Goal: Information Seeking & Learning: Learn about a topic

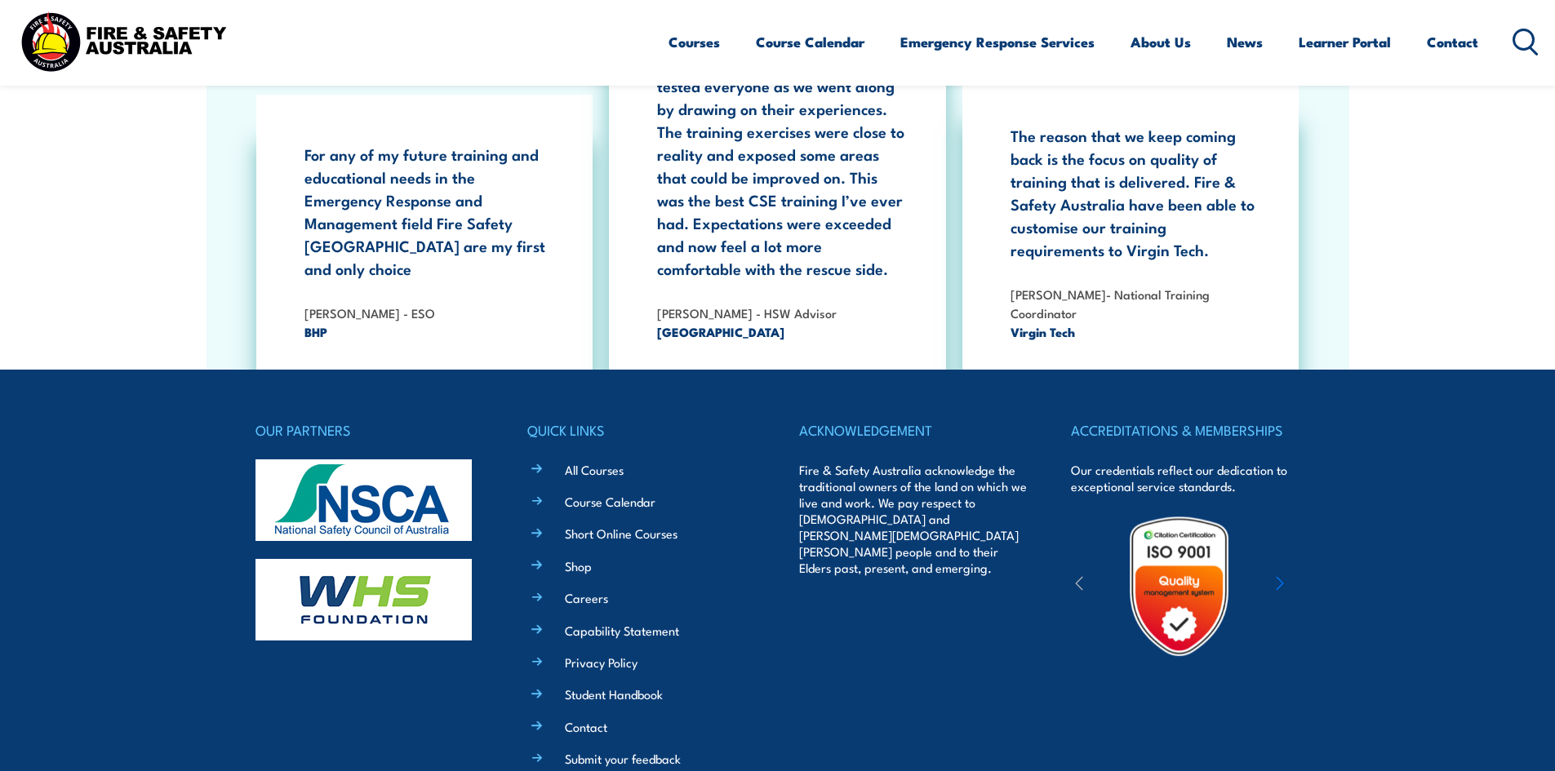
scroll to position [5301, 0]
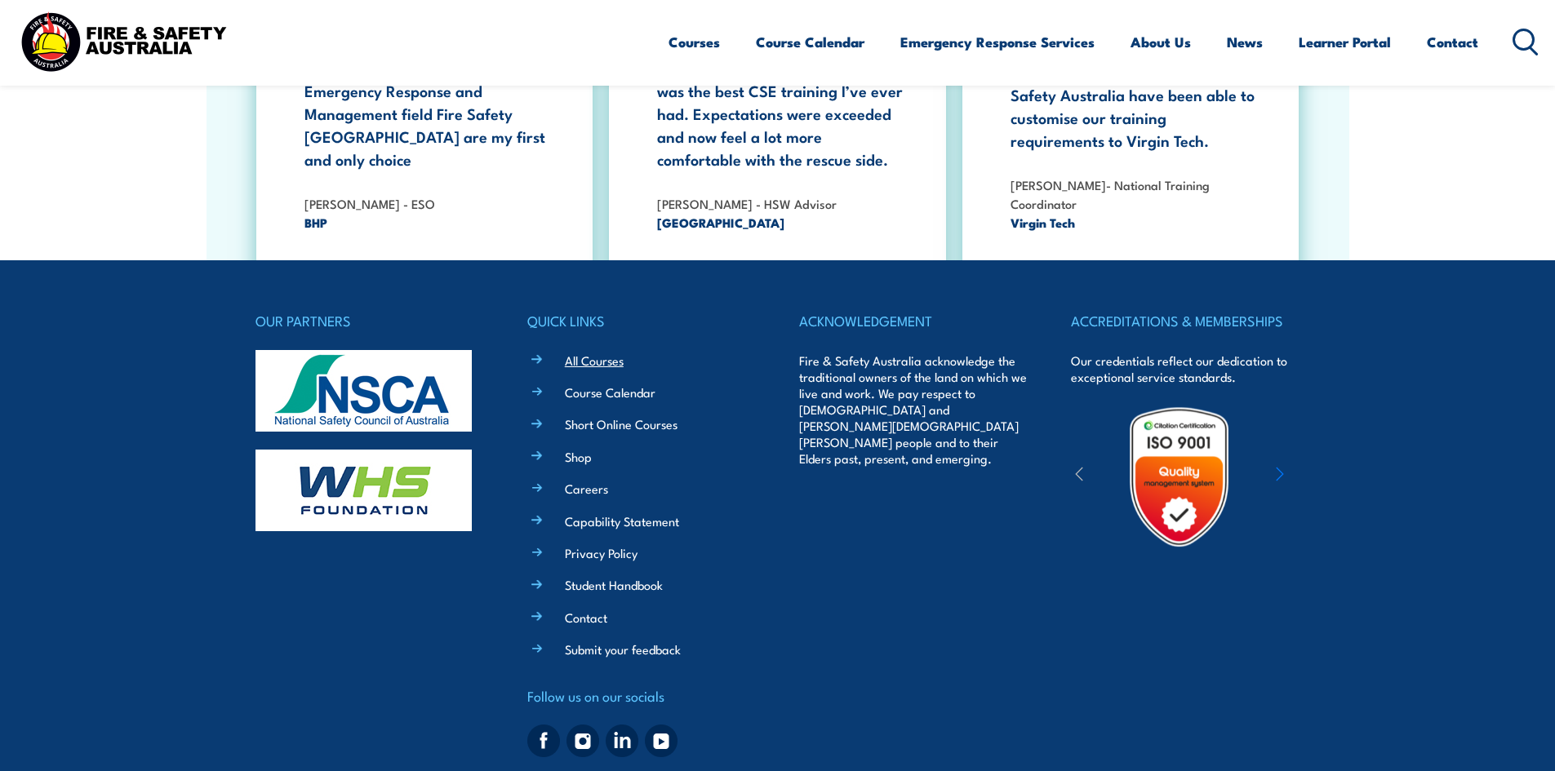
click at [600, 352] on link "All Courses" at bounding box center [594, 360] width 59 height 17
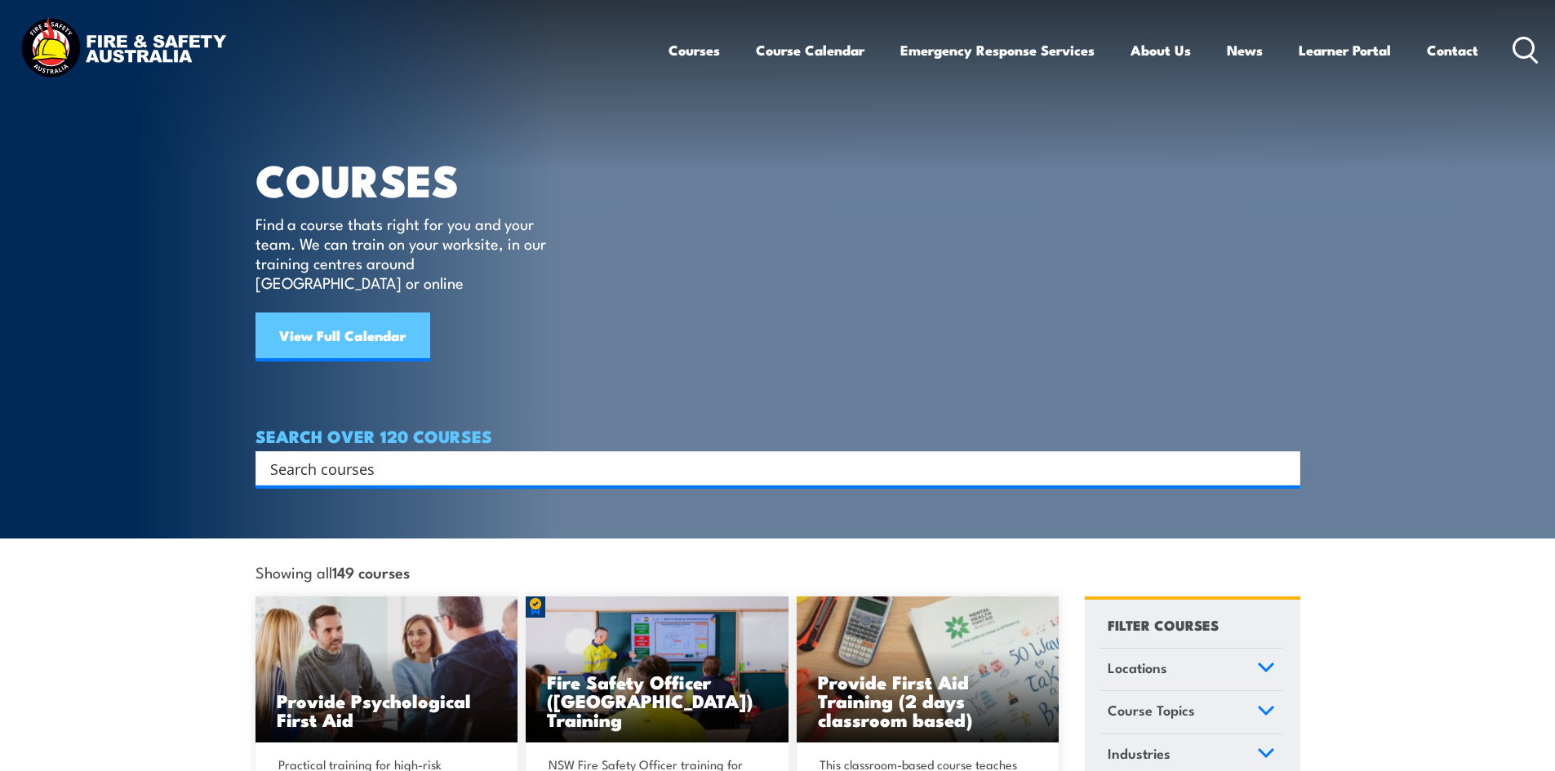
click at [384, 314] on link "View Full Calendar" at bounding box center [342, 337] width 175 height 49
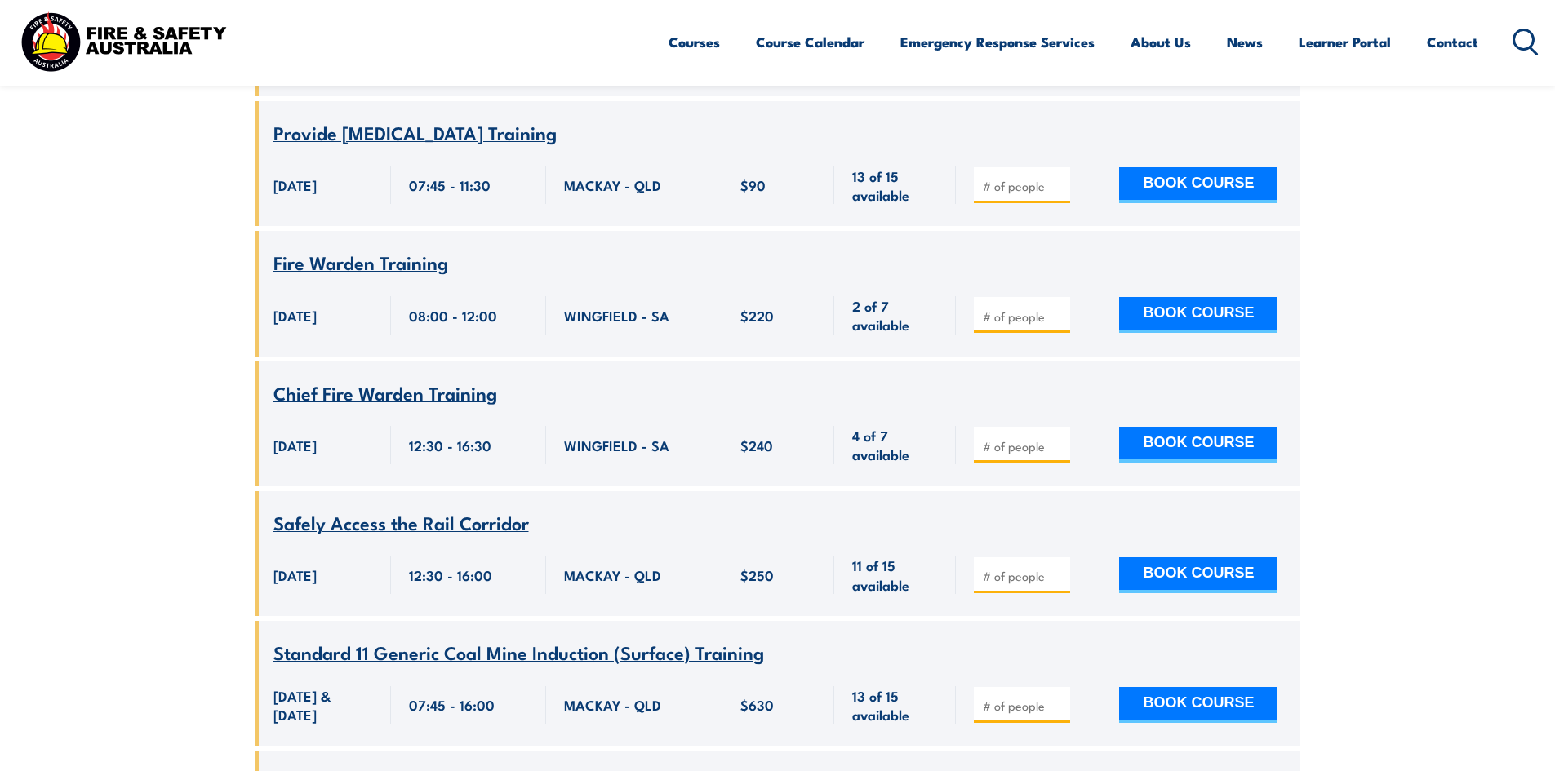
scroll to position [1061, 0]
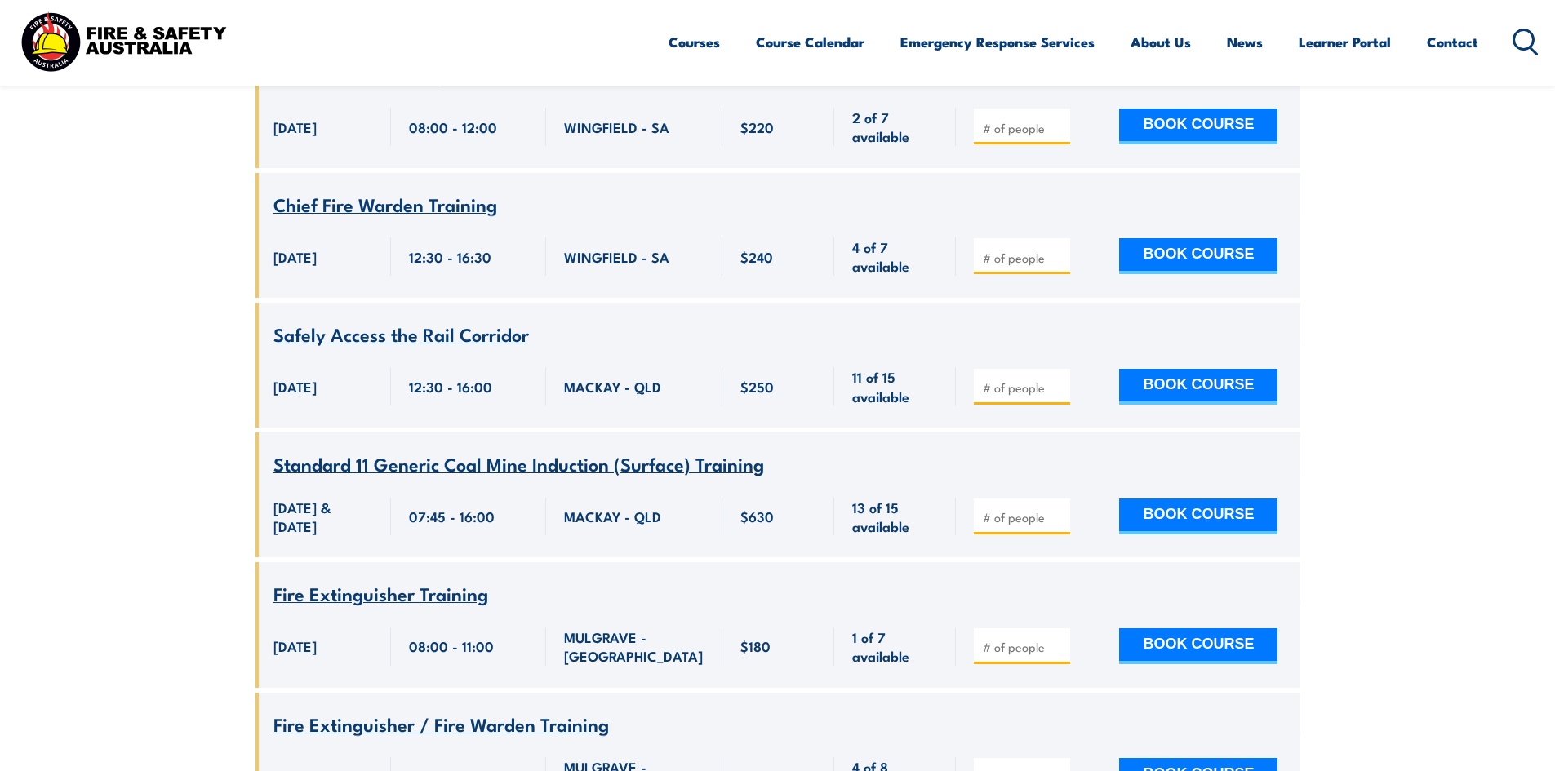
click at [421, 582] on span "Fire Extinguisher Training" at bounding box center [380, 593] width 215 height 28
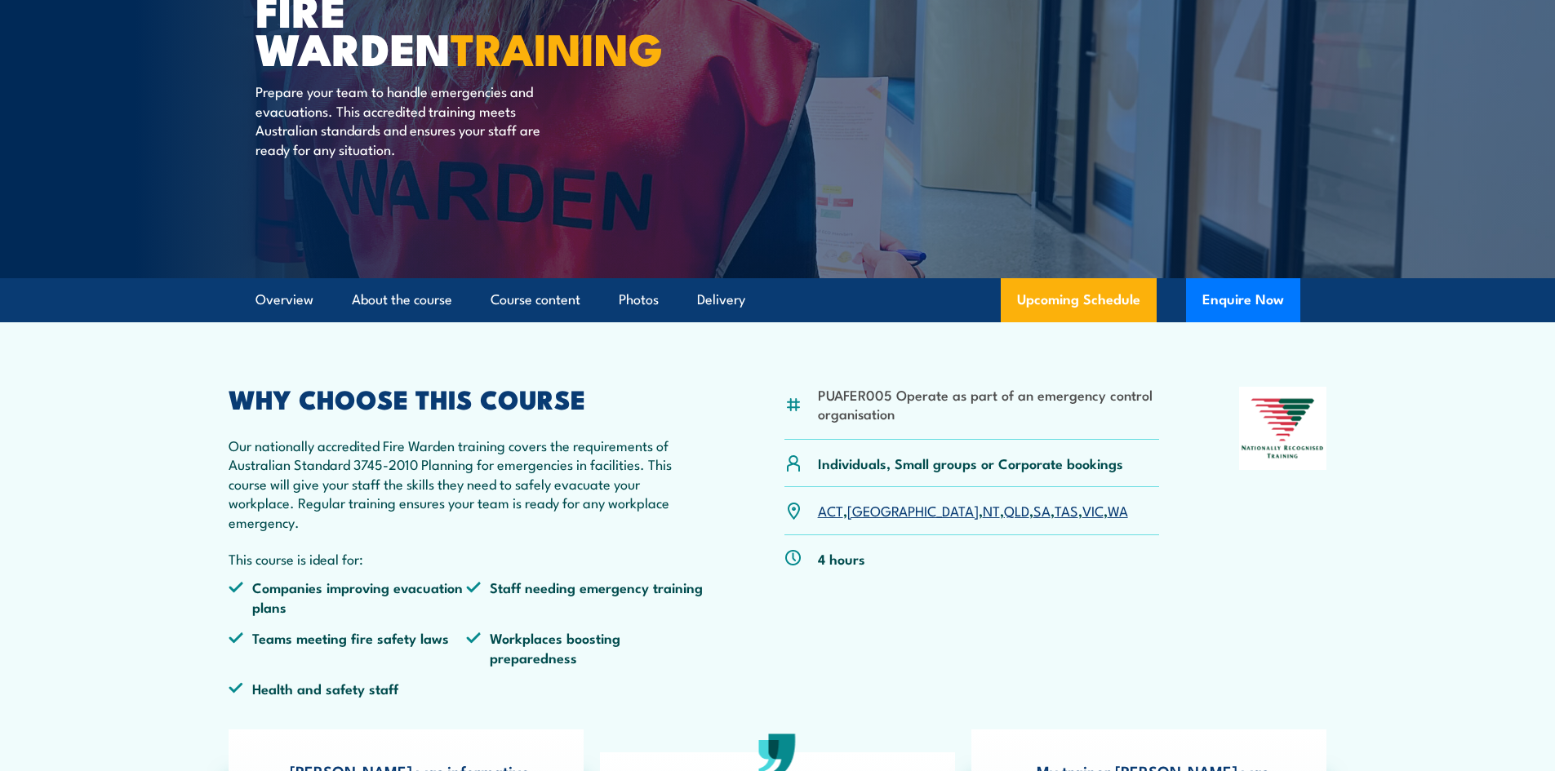
scroll to position [163, 0]
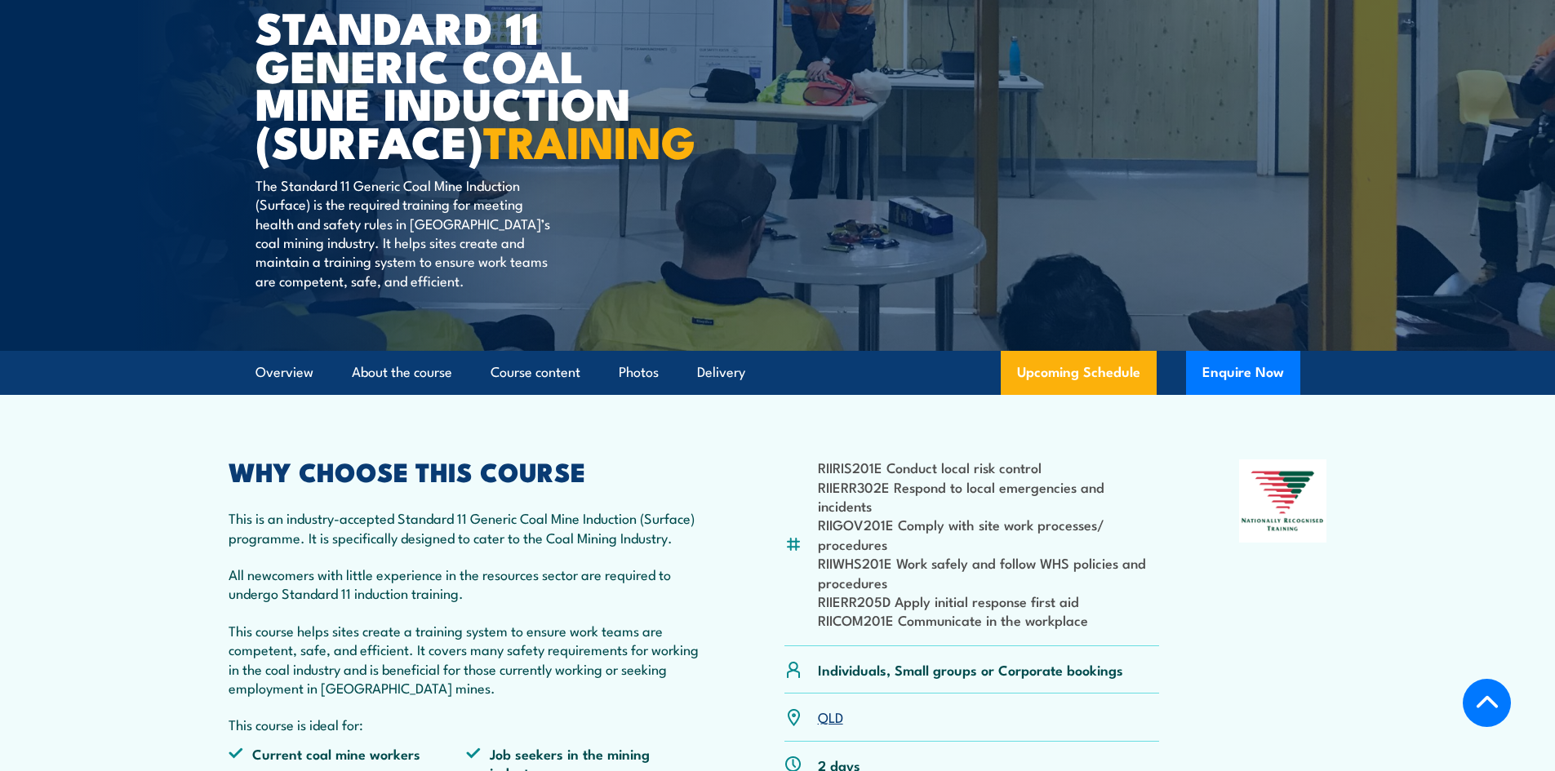
scroll to position [163, 0]
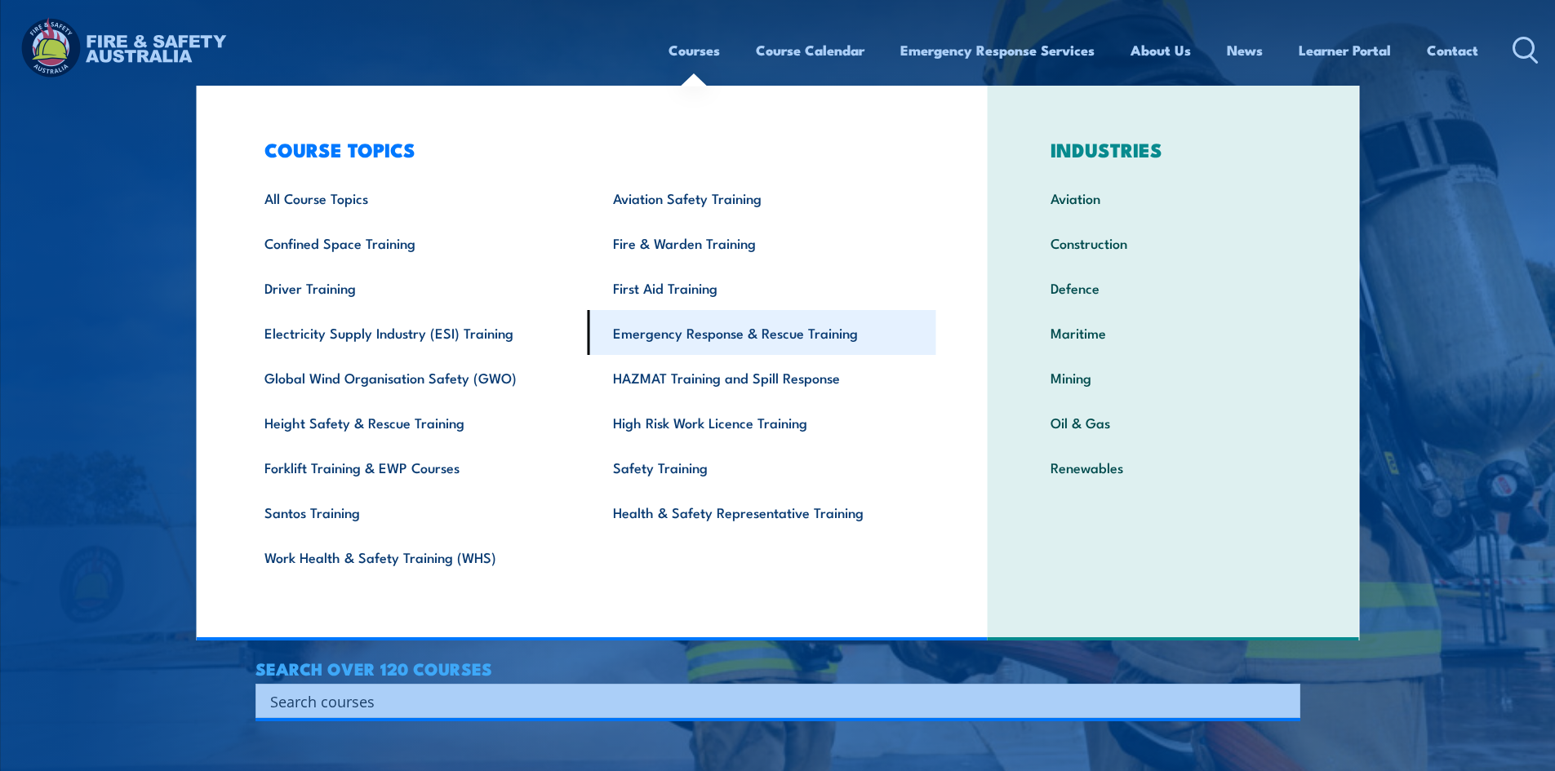
click at [705, 330] on link "Emergency Response & Rescue Training" at bounding box center [762, 332] width 348 height 45
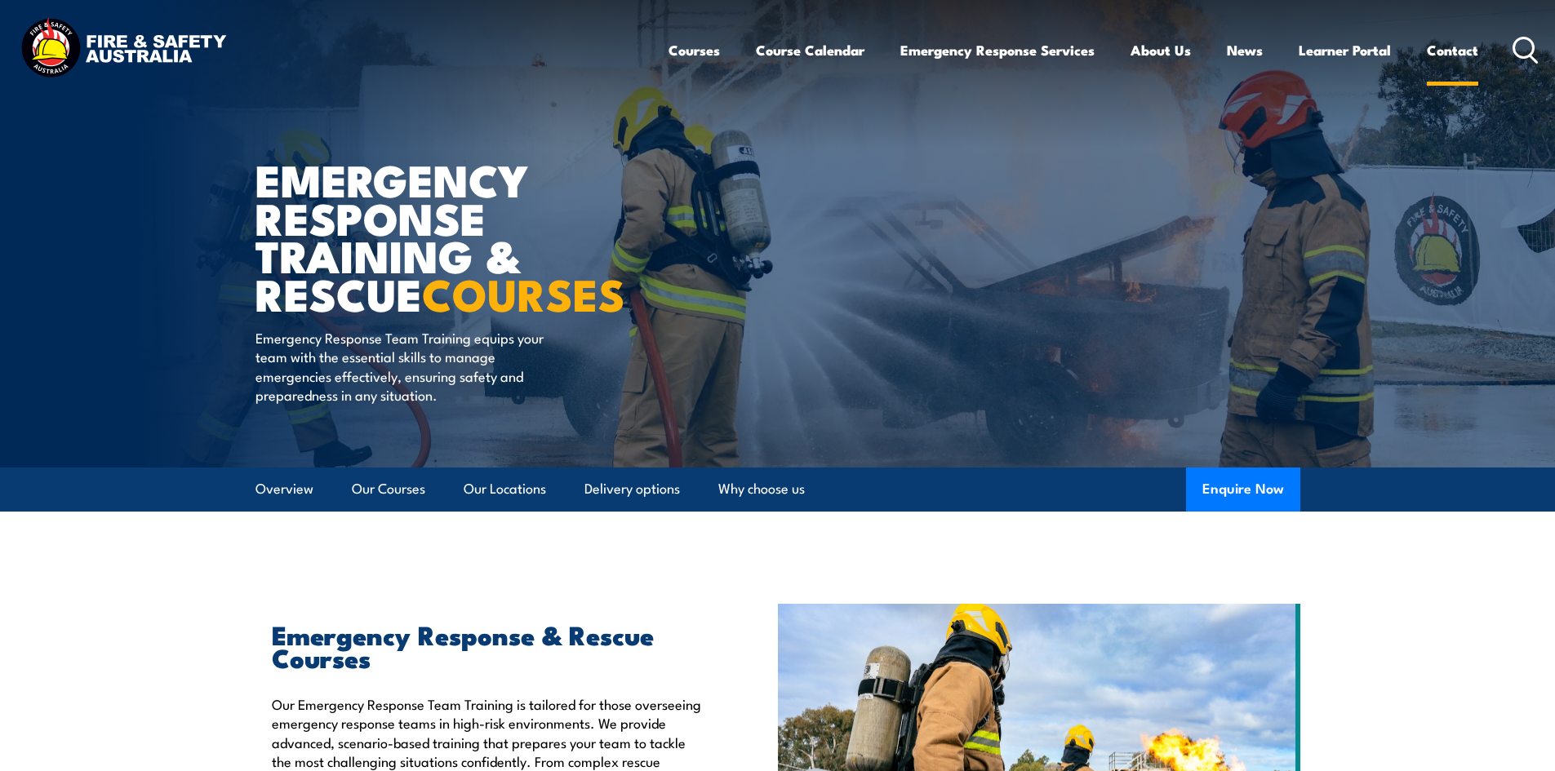
click at [1449, 47] on link "Contact" at bounding box center [1452, 50] width 51 height 43
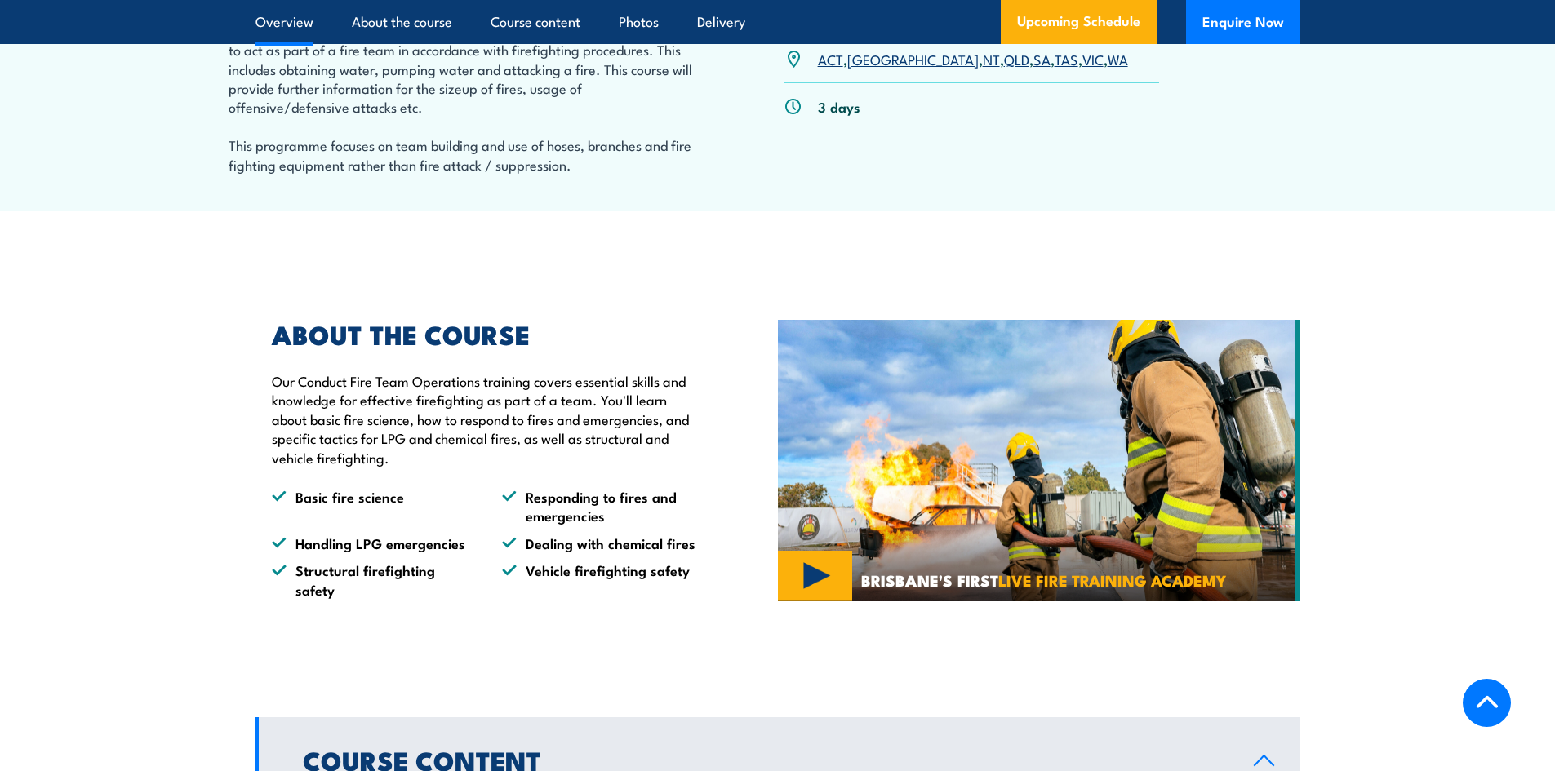
scroll to position [490, 0]
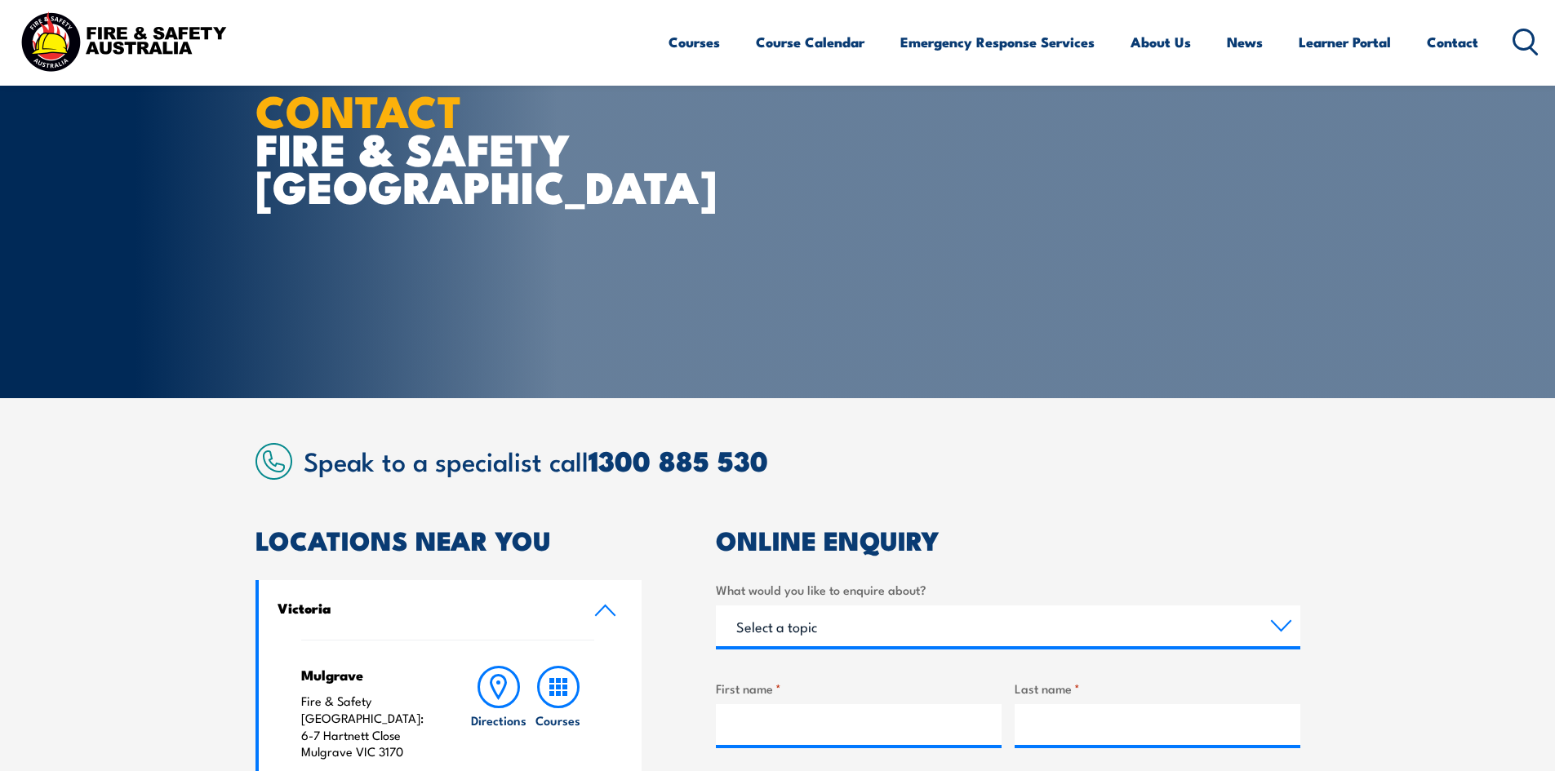
scroll to position [326, 0]
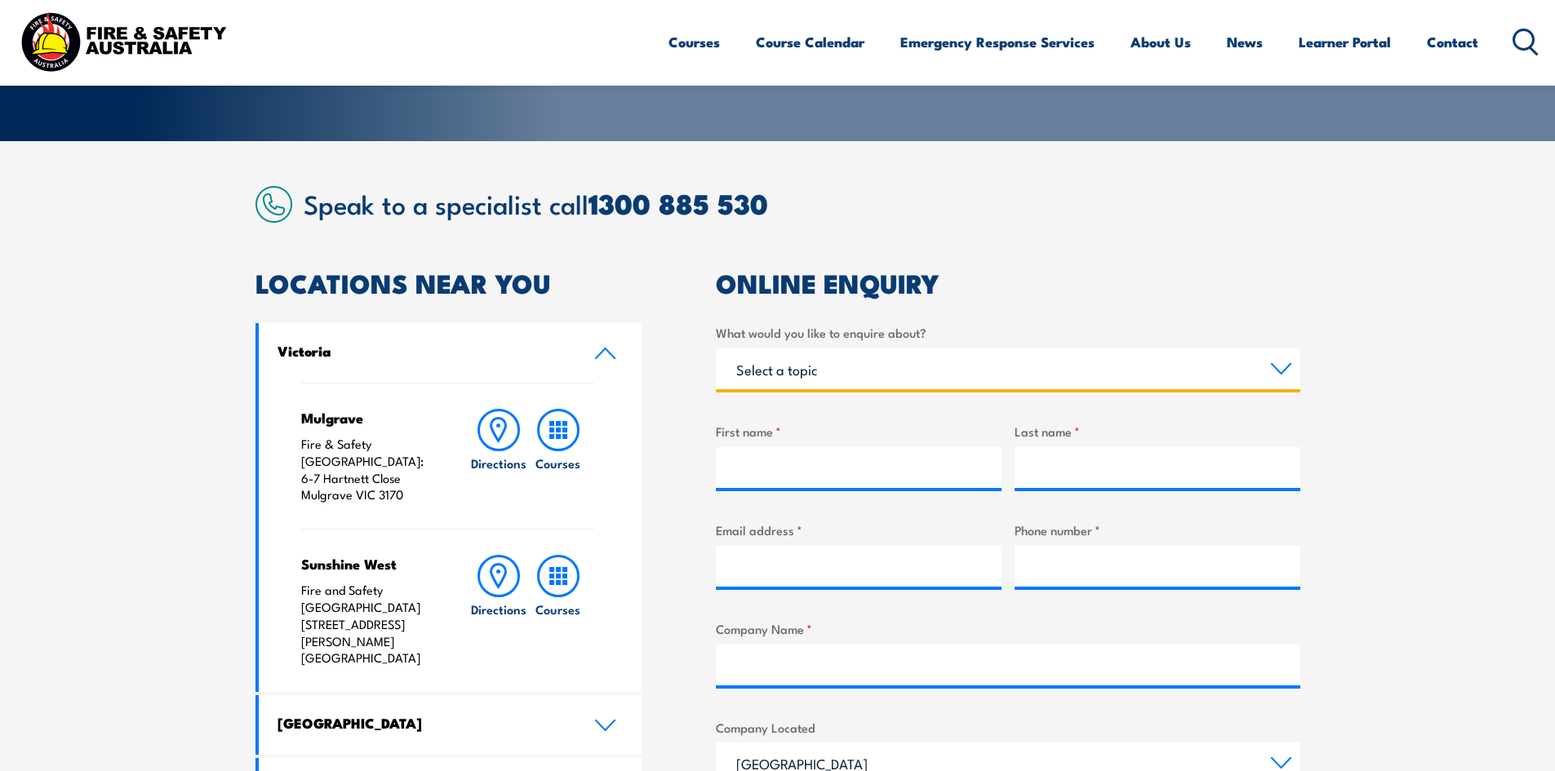
click at [1275, 371] on select "Select a topic Training Emergency Response Services General Enquiry" at bounding box center [1008, 368] width 584 height 41
select select "Training"
click at [716, 348] on select "Select a topic Training Emergency Response Services General Enquiry" at bounding box center [1008, 368] width 584 height 41
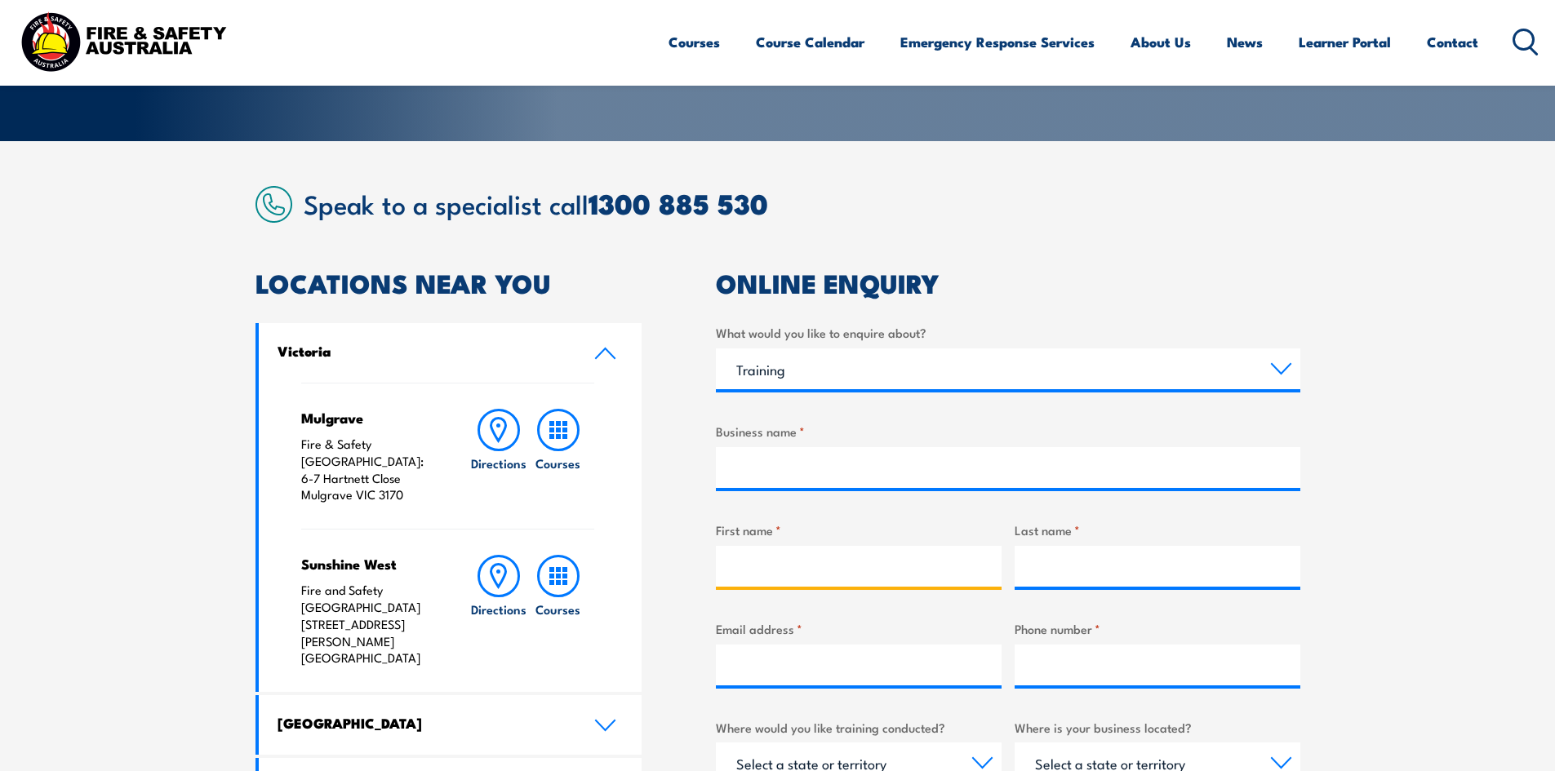
click at [806, 571] on input "First name *" at bounding box center [859, 566] width 286 height 41
type input "[PERSON_NAME]"
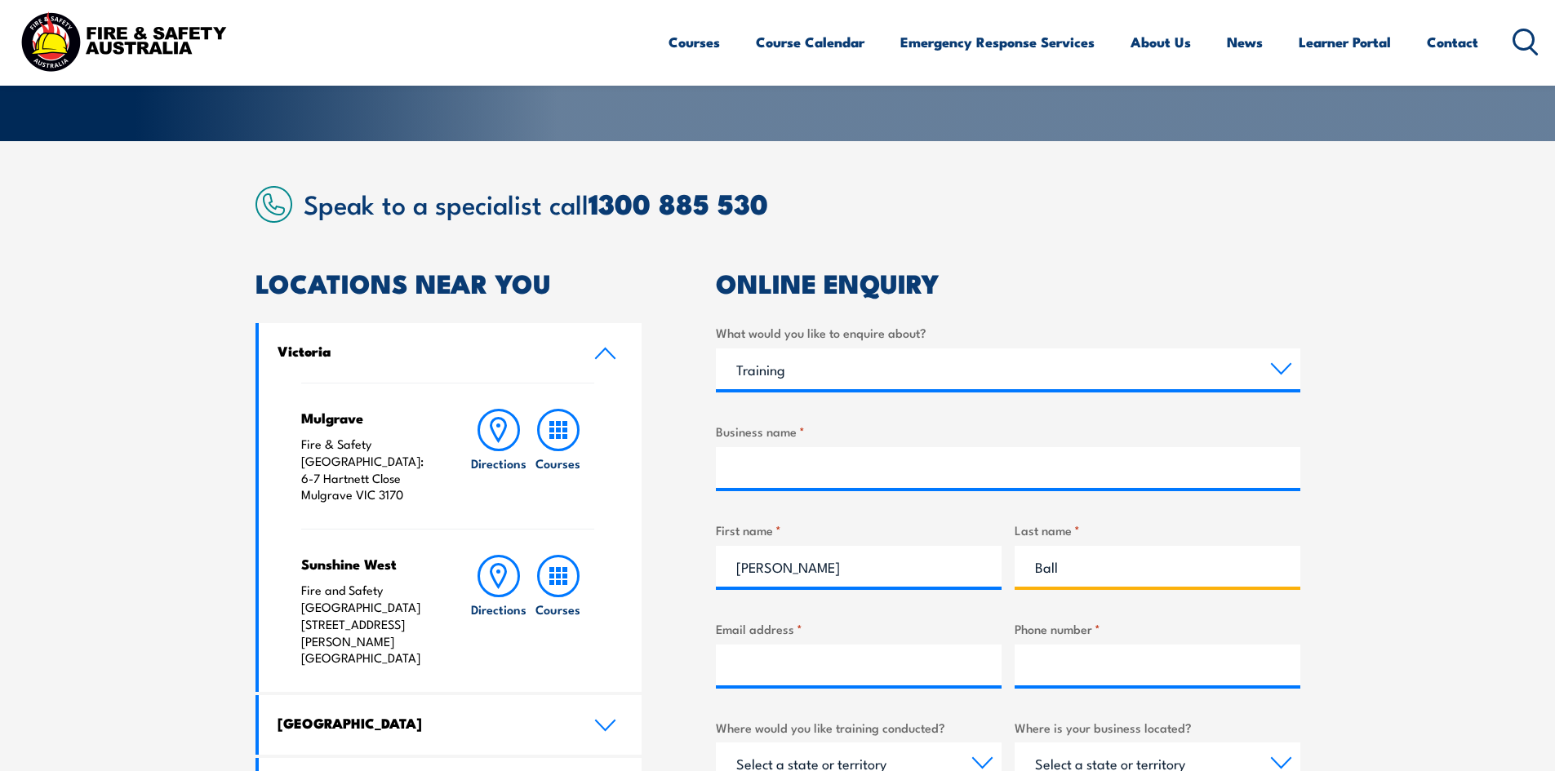
type input "Ball"
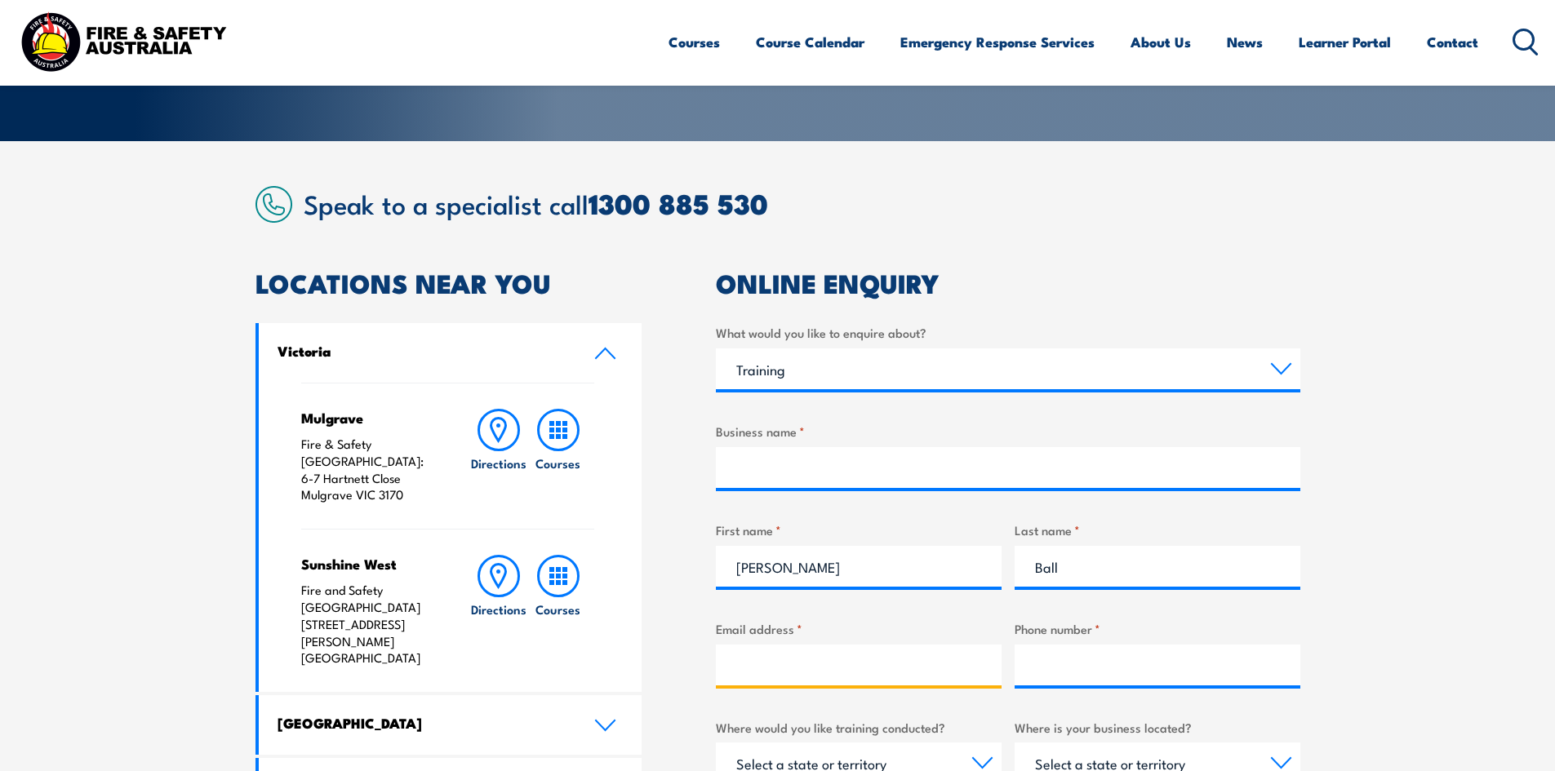
click at [777, 675] on input "Email address *" at bounding box center [859, 665] width 286 height 41
type input "ball.tony89@yahoo.com.au"
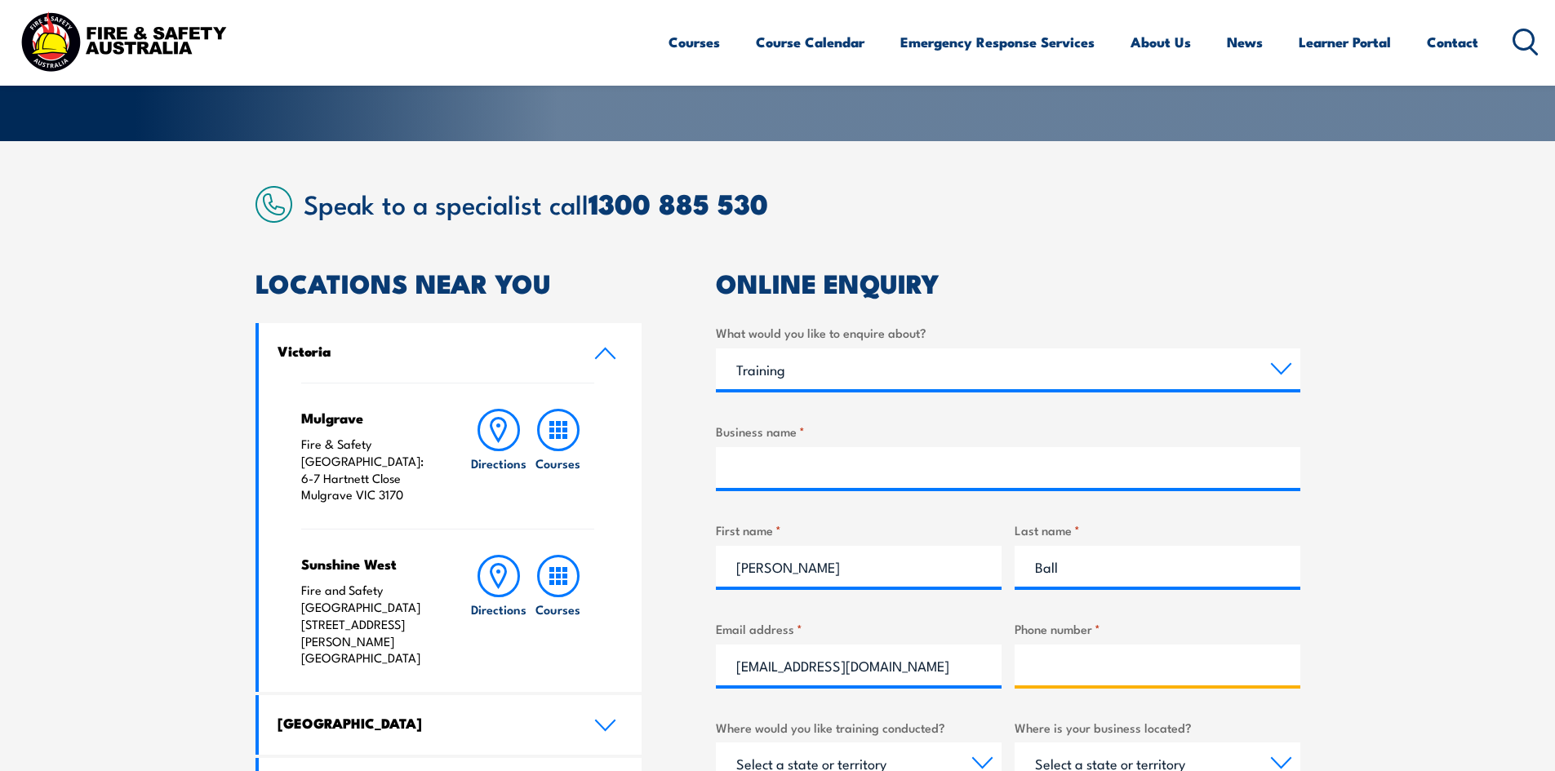
click at [1044, 665] on input "Phone number *" at bounding box center [1157, 665] width 286 height 41
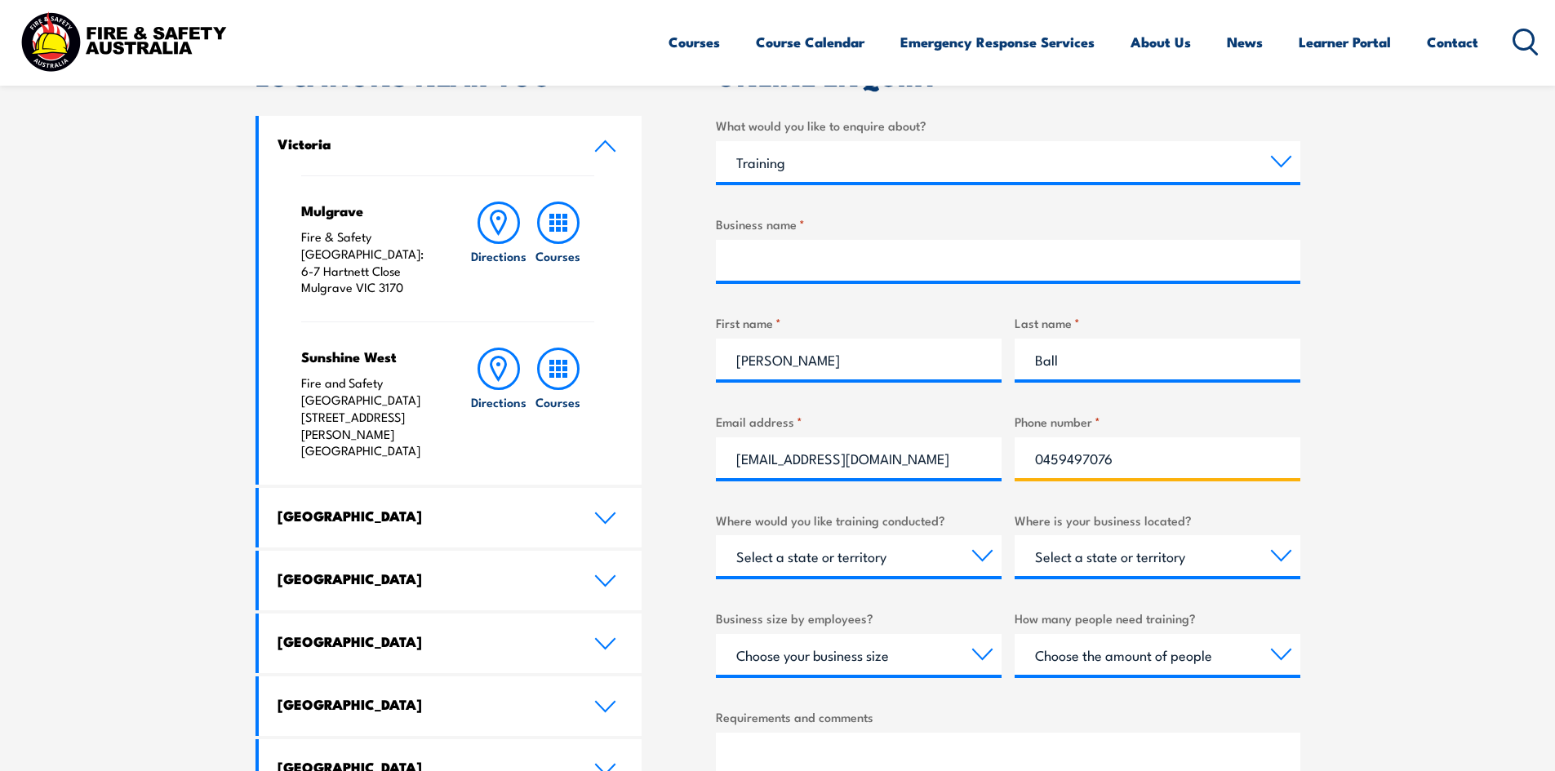
scroll to position [571, 0]
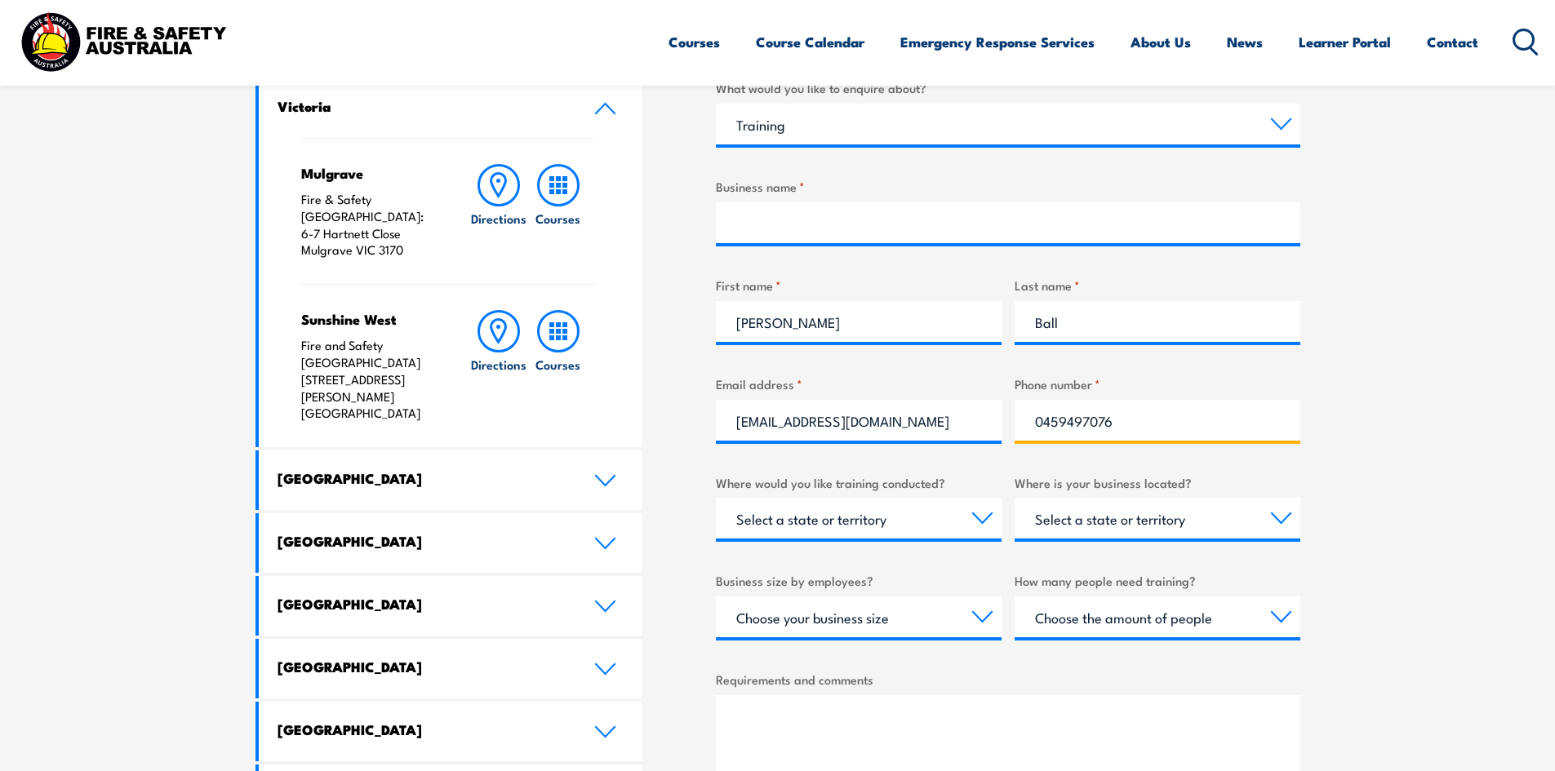
type input "0459497076"
click at [983, 515] on select "Select a state or territory Nationally - multiple locations QLD NSW VIC SA ACT …" at bounding box center [859, 518] width 286 height 41
select select "VIC"
click at [716, 498] on select "Select a state or territory Nationally - multiple locations QLD NSW VIC SA ACT …" at bounding box center [859, 518] width 286 height 41
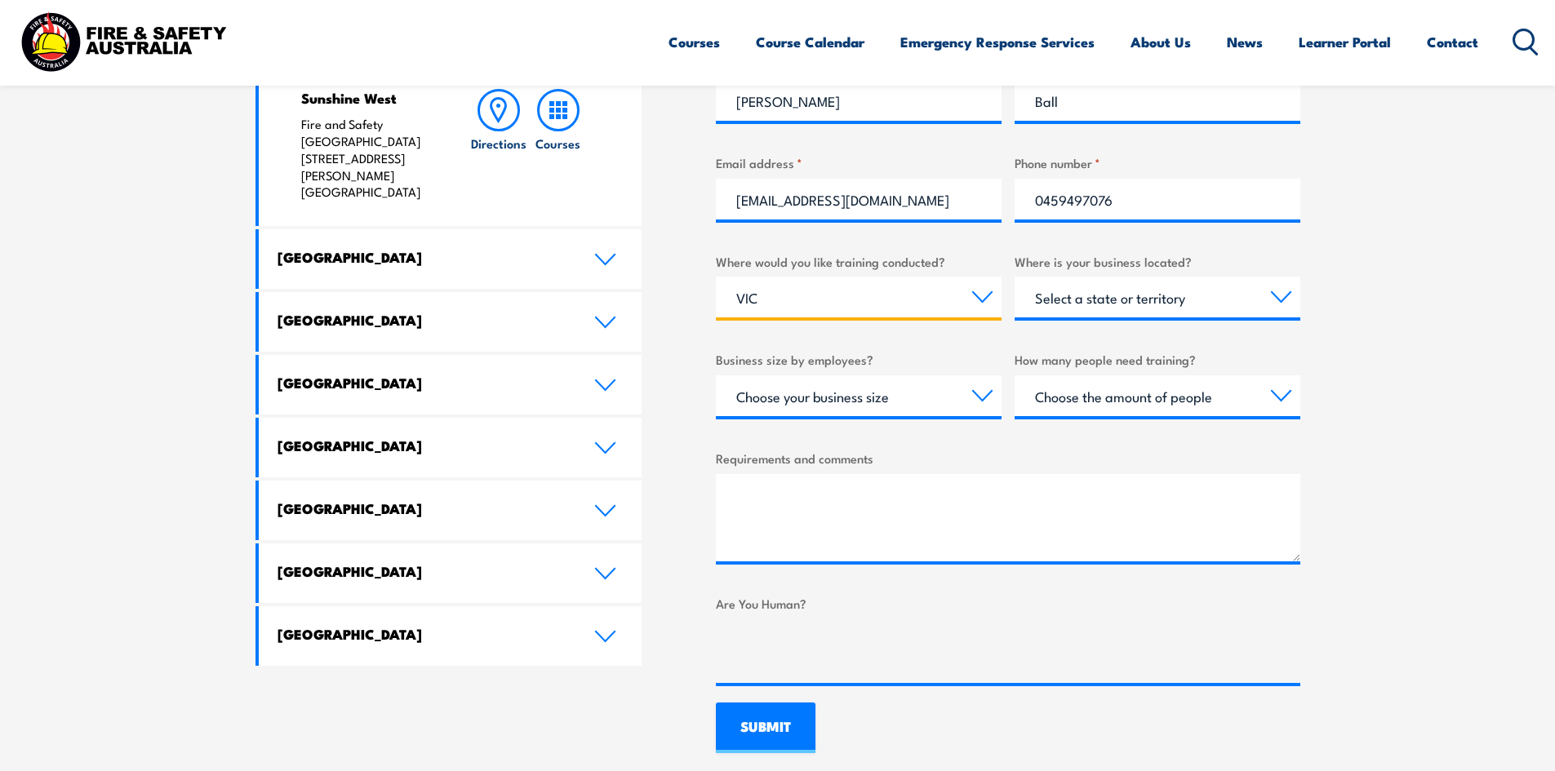
scroll to position [816, 0]
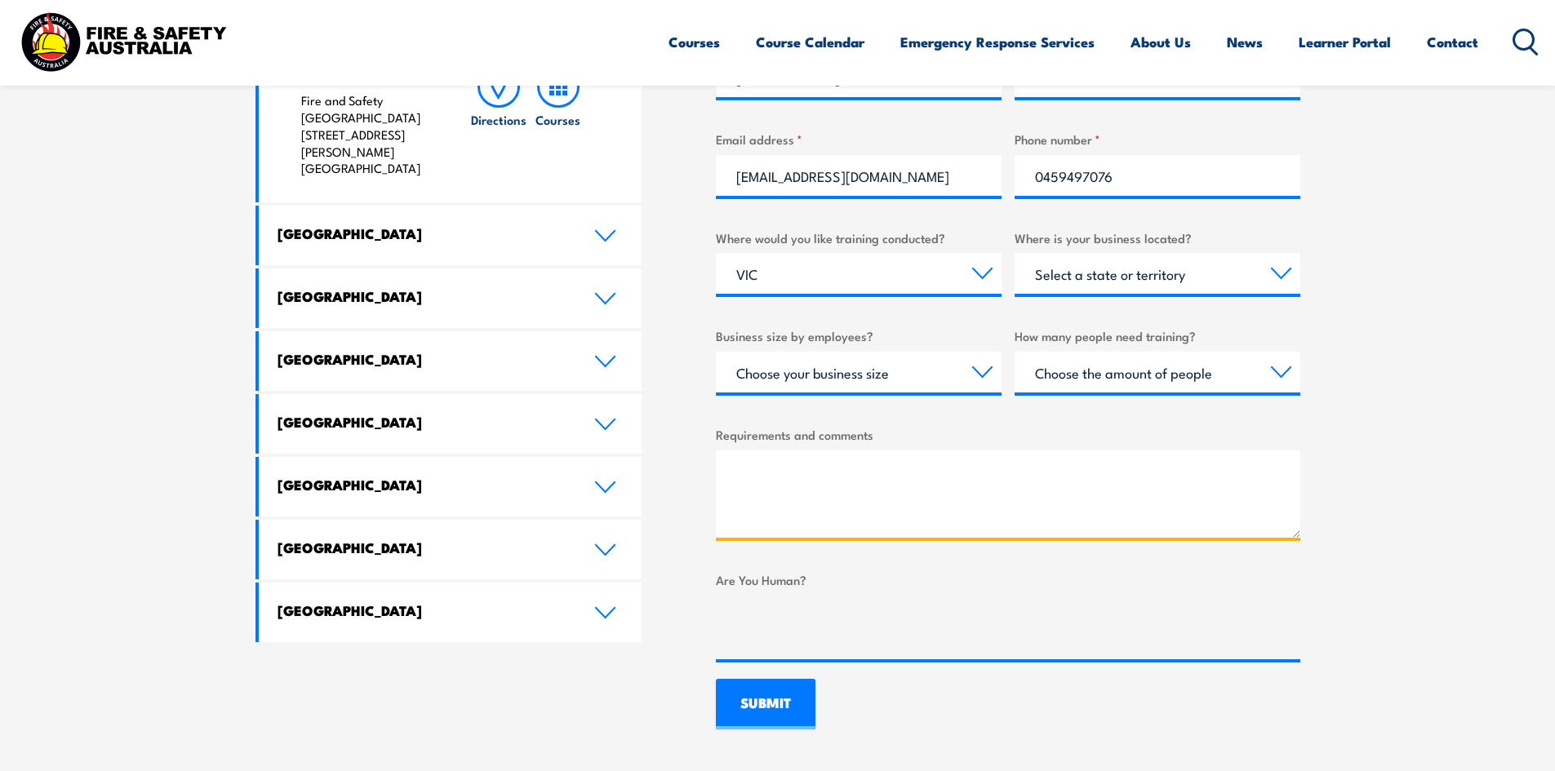
click at [895, 467] on textarea "Requirements and comments" at bounding box center [1008, 494] width 584 height 87
click at [803, 481] on textarea "I am needing to received training and certification in 2 particular units of tr…" at bounding box center [1008, 494] width 584 height 87
click at [862, 525] on textarea "I am needing to received training and certification in 2 particular units of tr…" at bounding box center [1008, 494] width 584 height 87
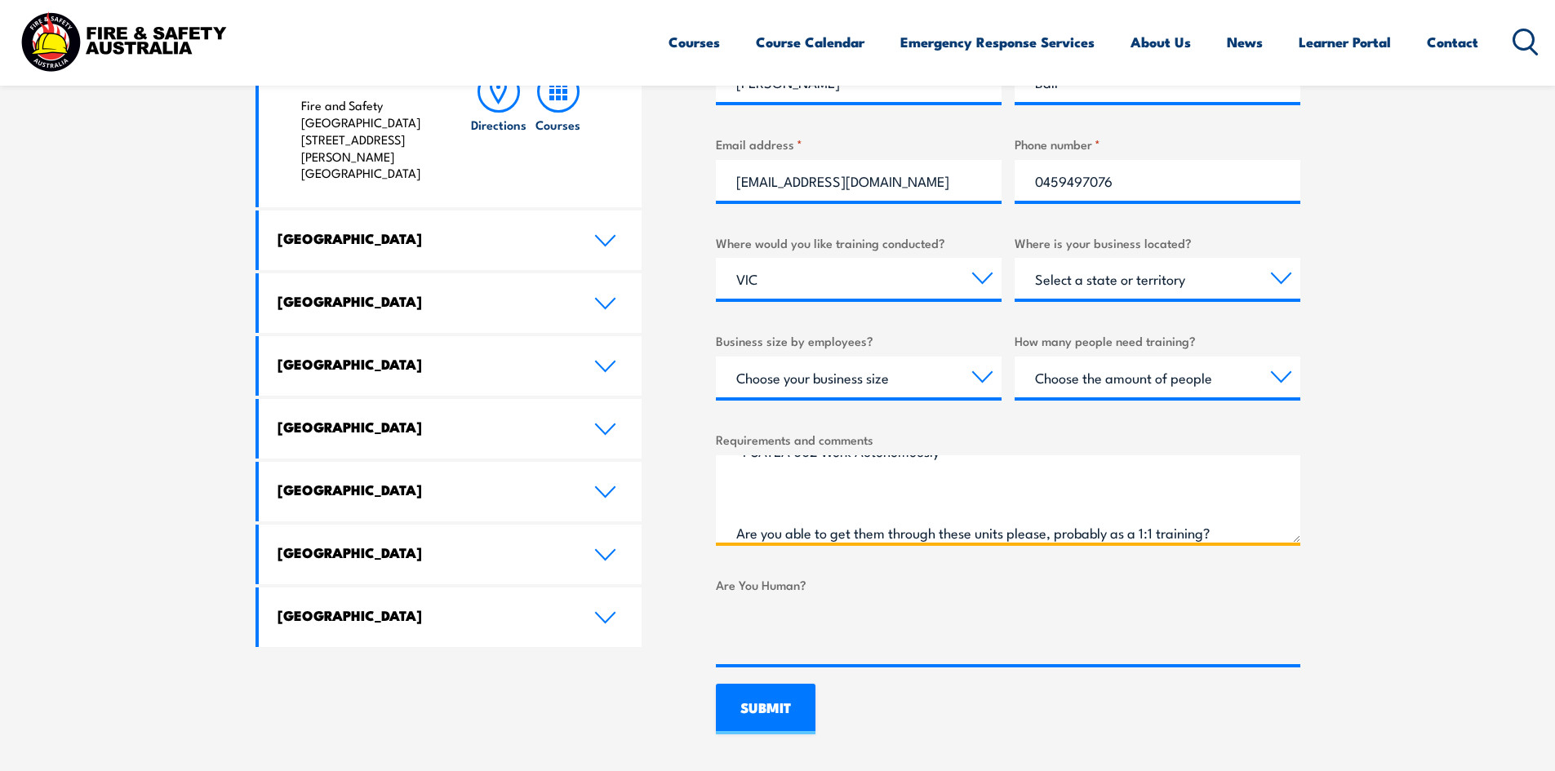
scroll to position [979, 0]
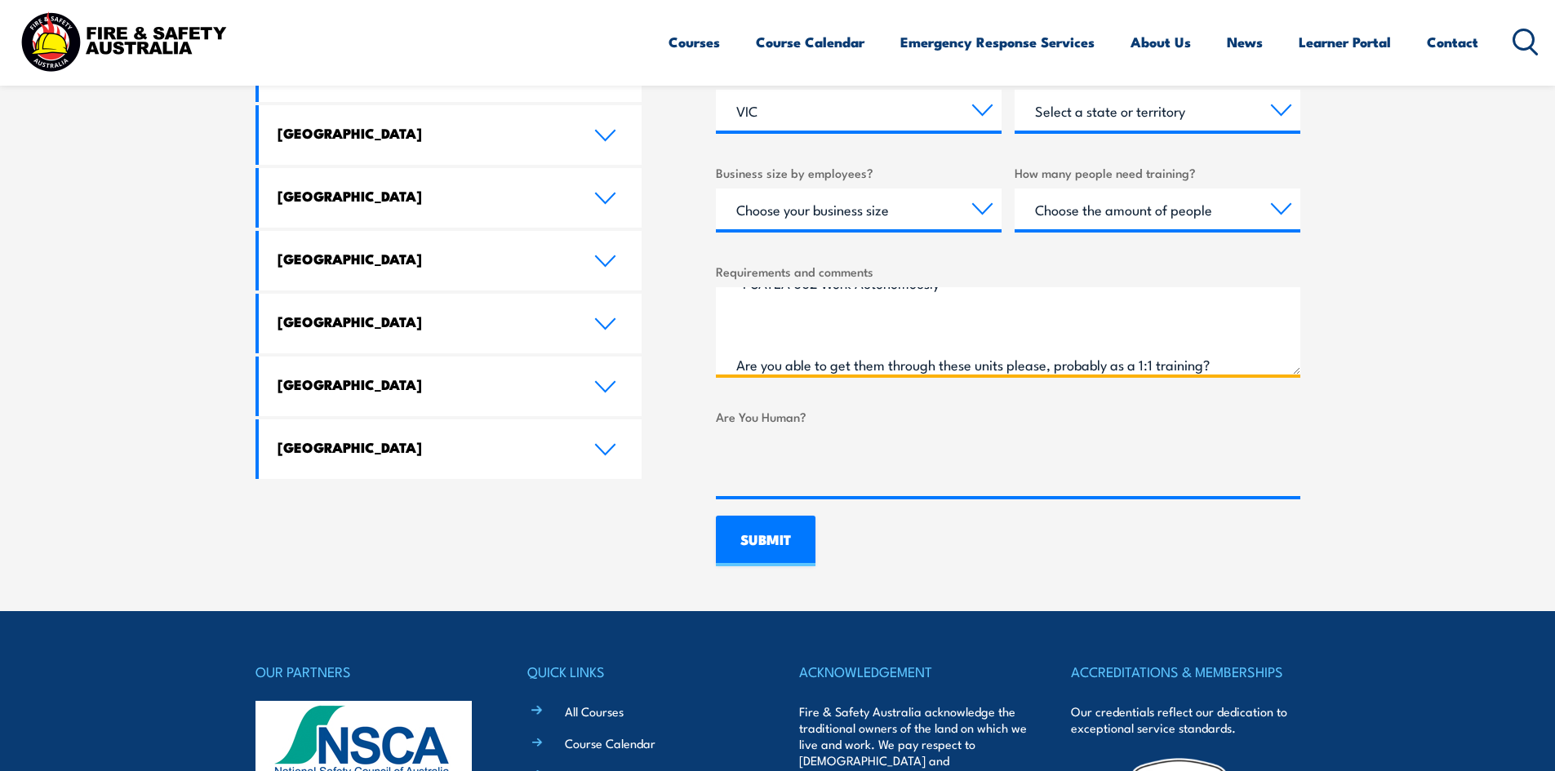
type textarea "I am needing to received training and certification in 2 particular units of tr…"
click at [775, 543] on input "SUBMIT" at bounding box center [766, 541] width 100 height 51
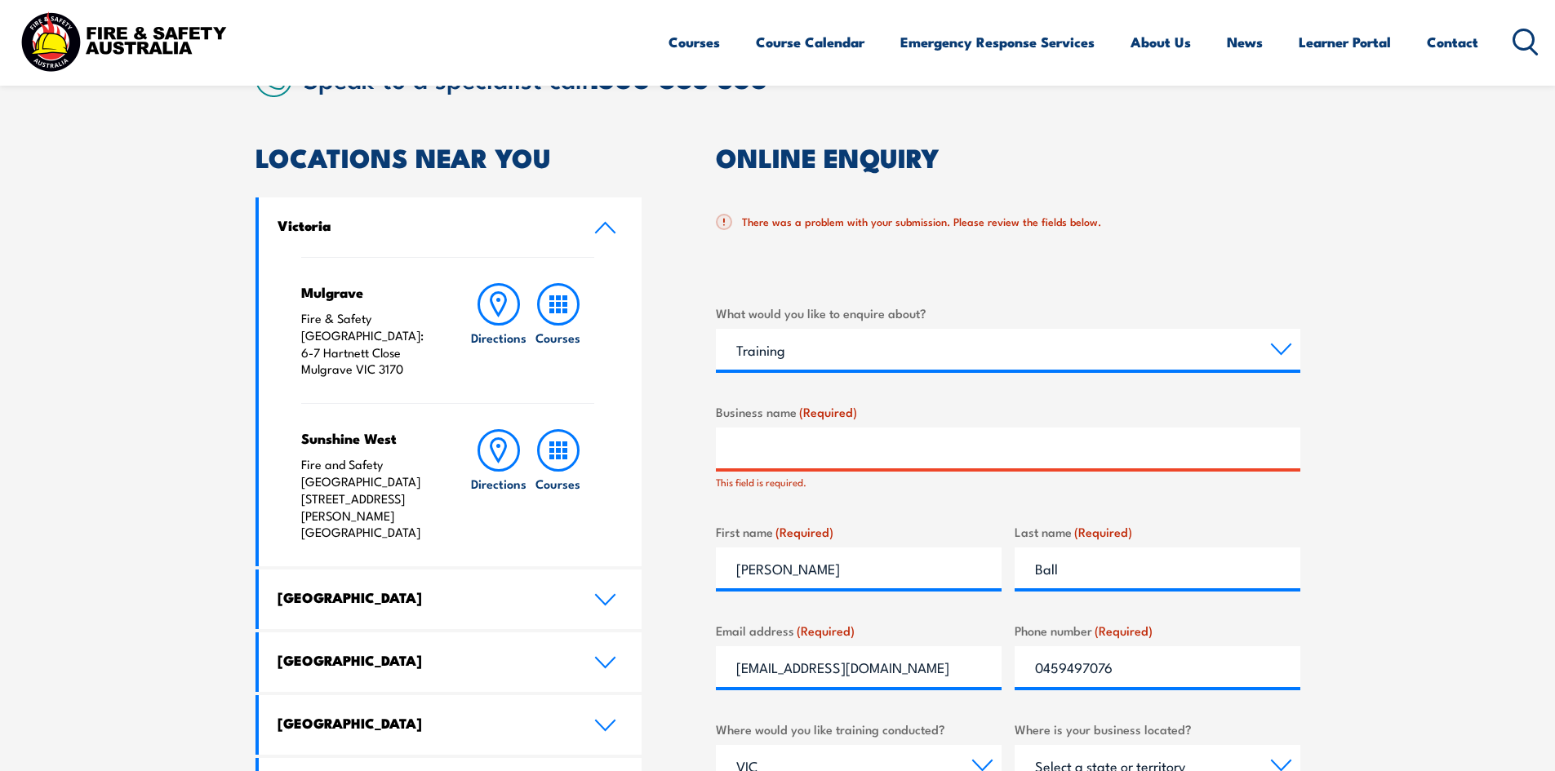
scroll to position [467, 0]
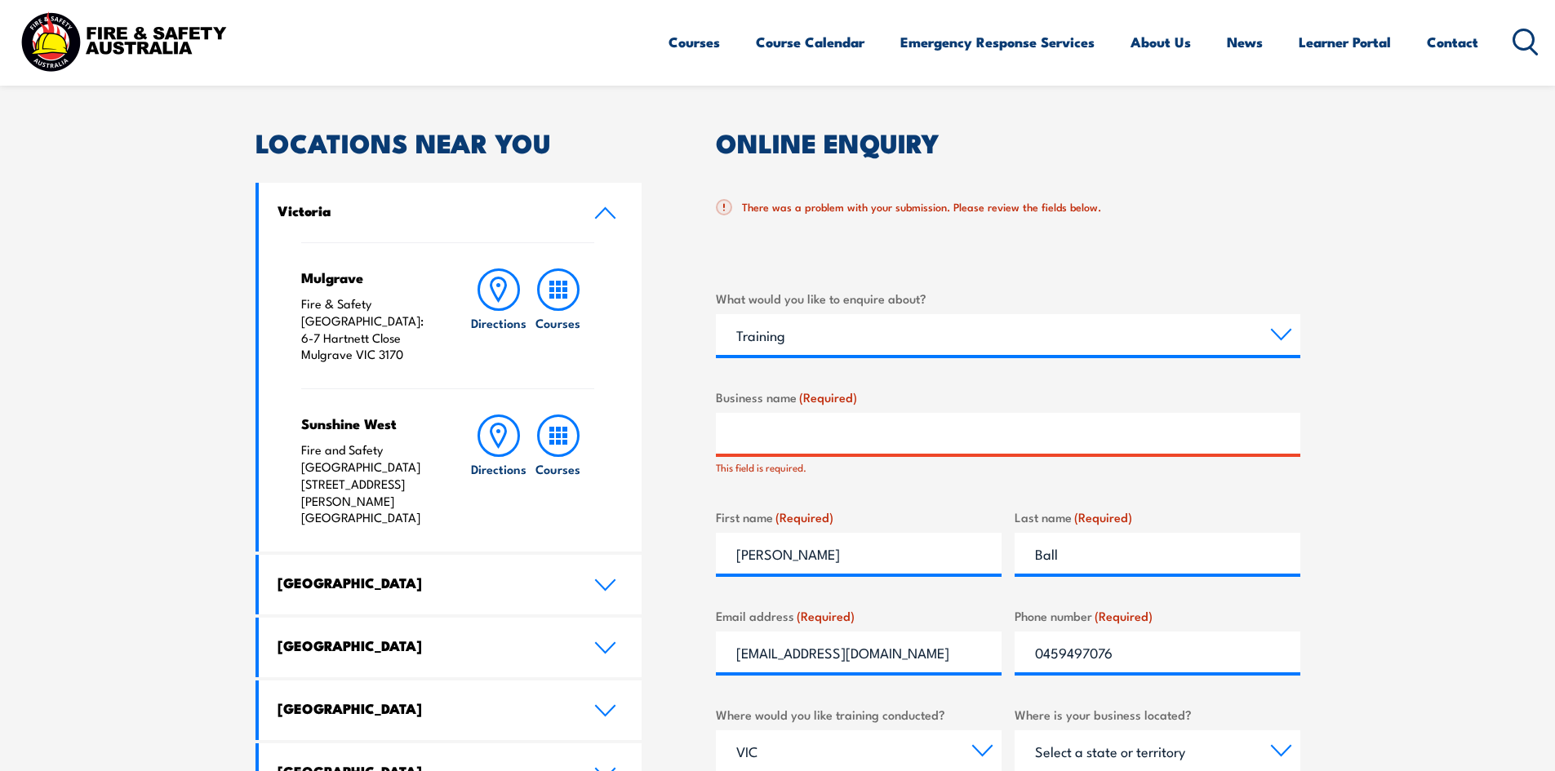
click at [863, 433] on input "Business name (Required)" at bounding box center [1008, 433] width 584 height 41
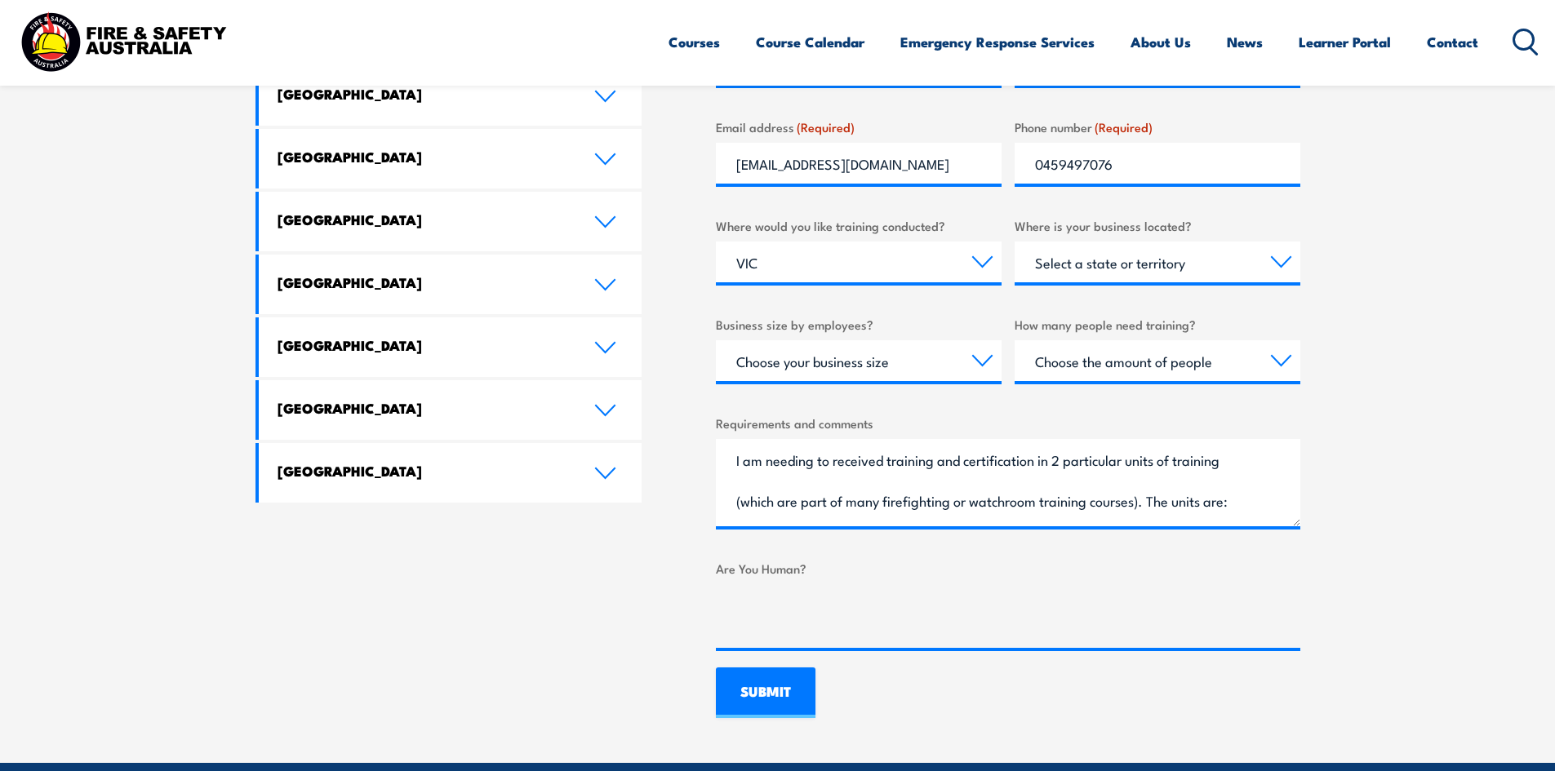
scroll to position [957, 0]
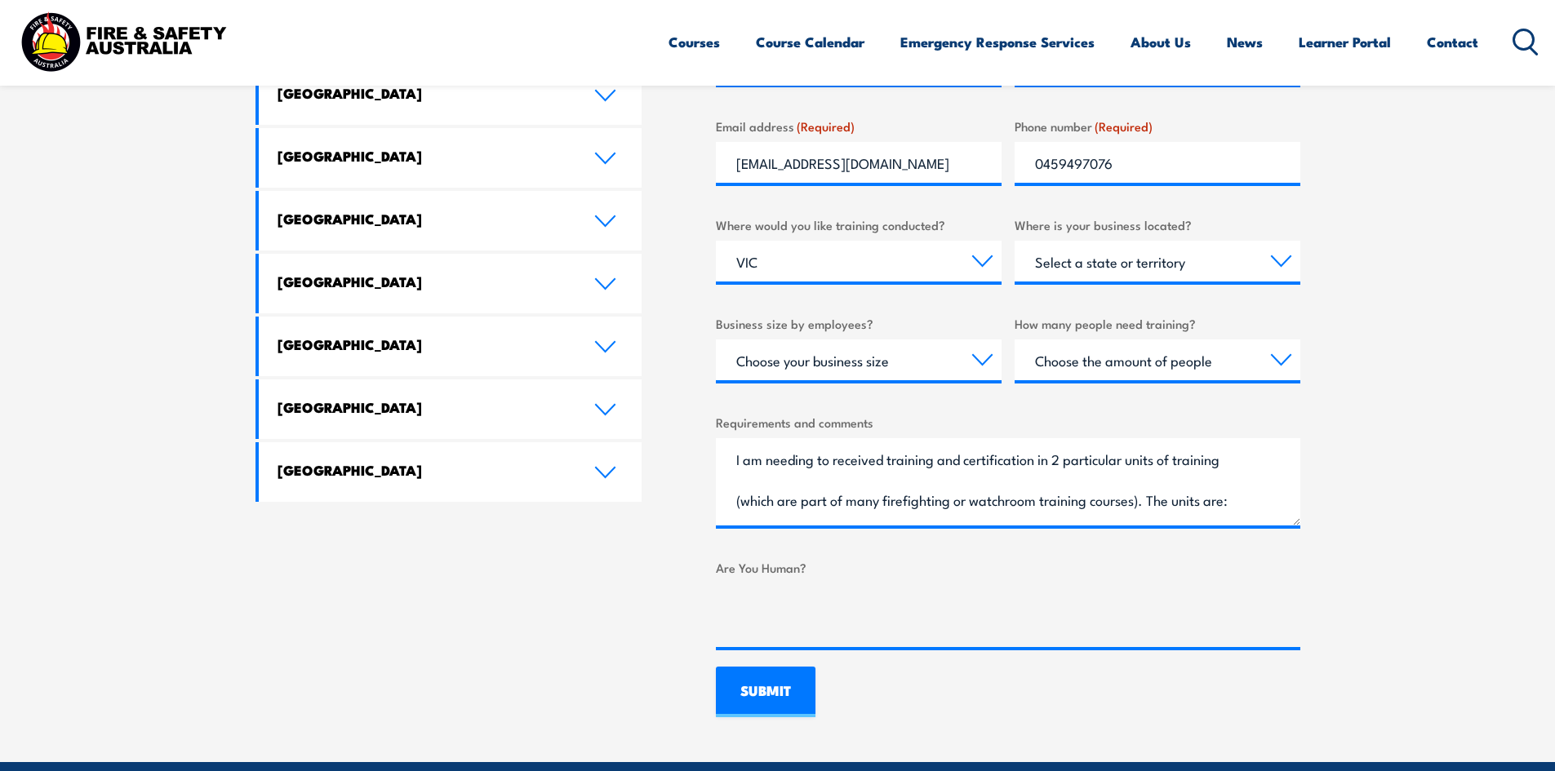
type input "NA"
click at [764, 697] on input "SUBMIT" at bounding box center [766, 692] width 100 height 51
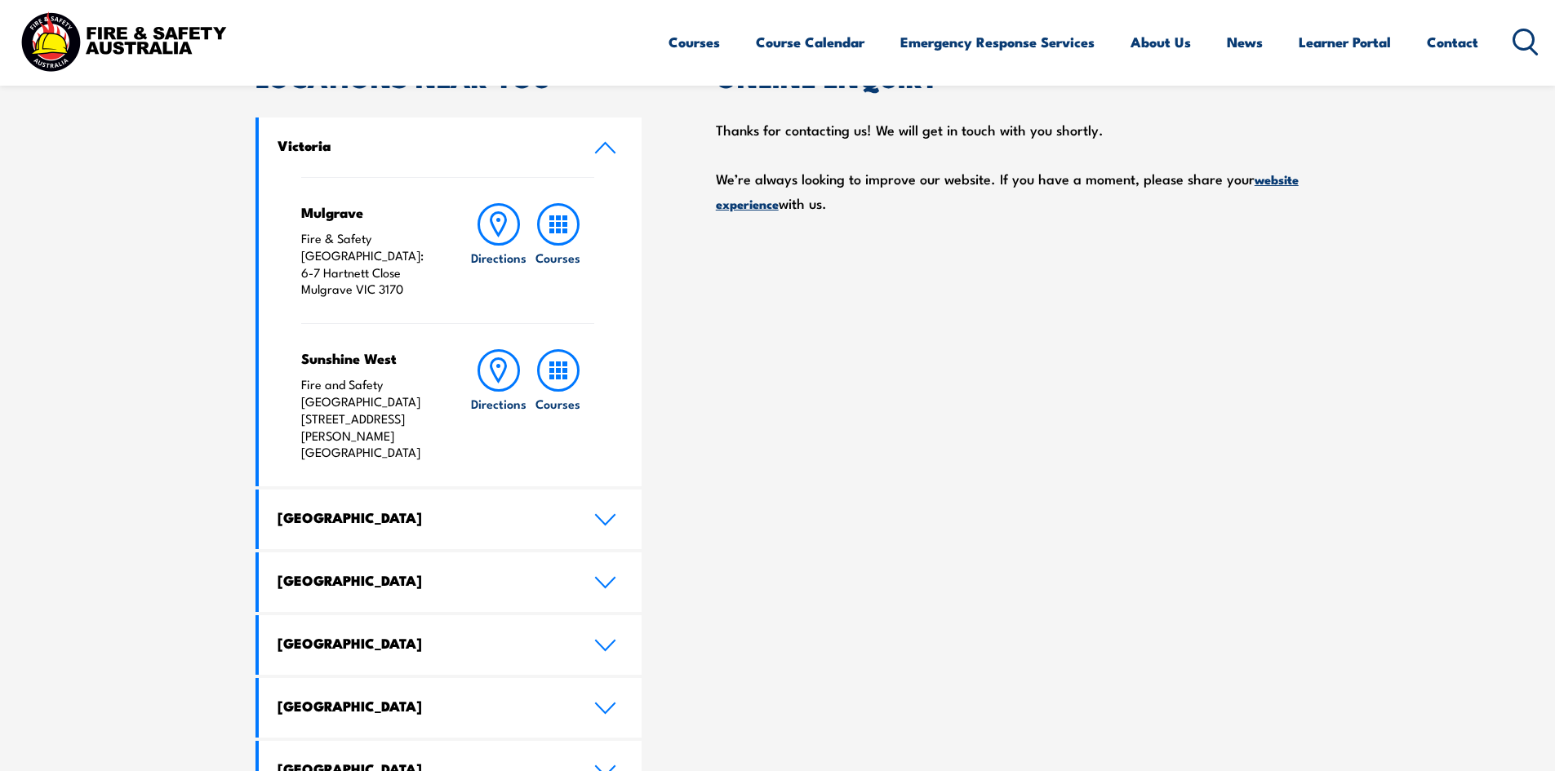
scroll to position [467, 0]
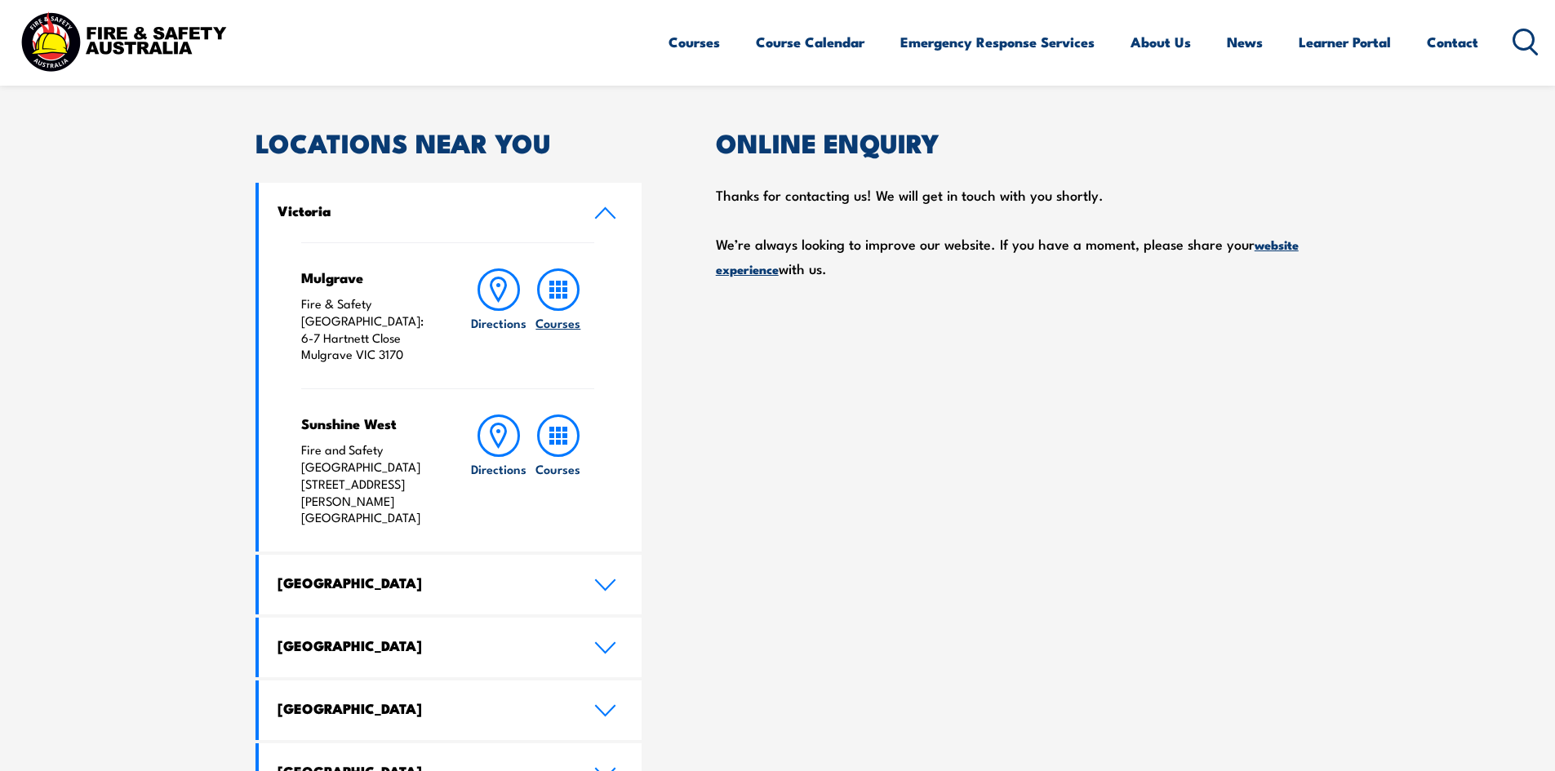
click at [557, 292] on rect at bounding box center [558, 289] width 5 height 5
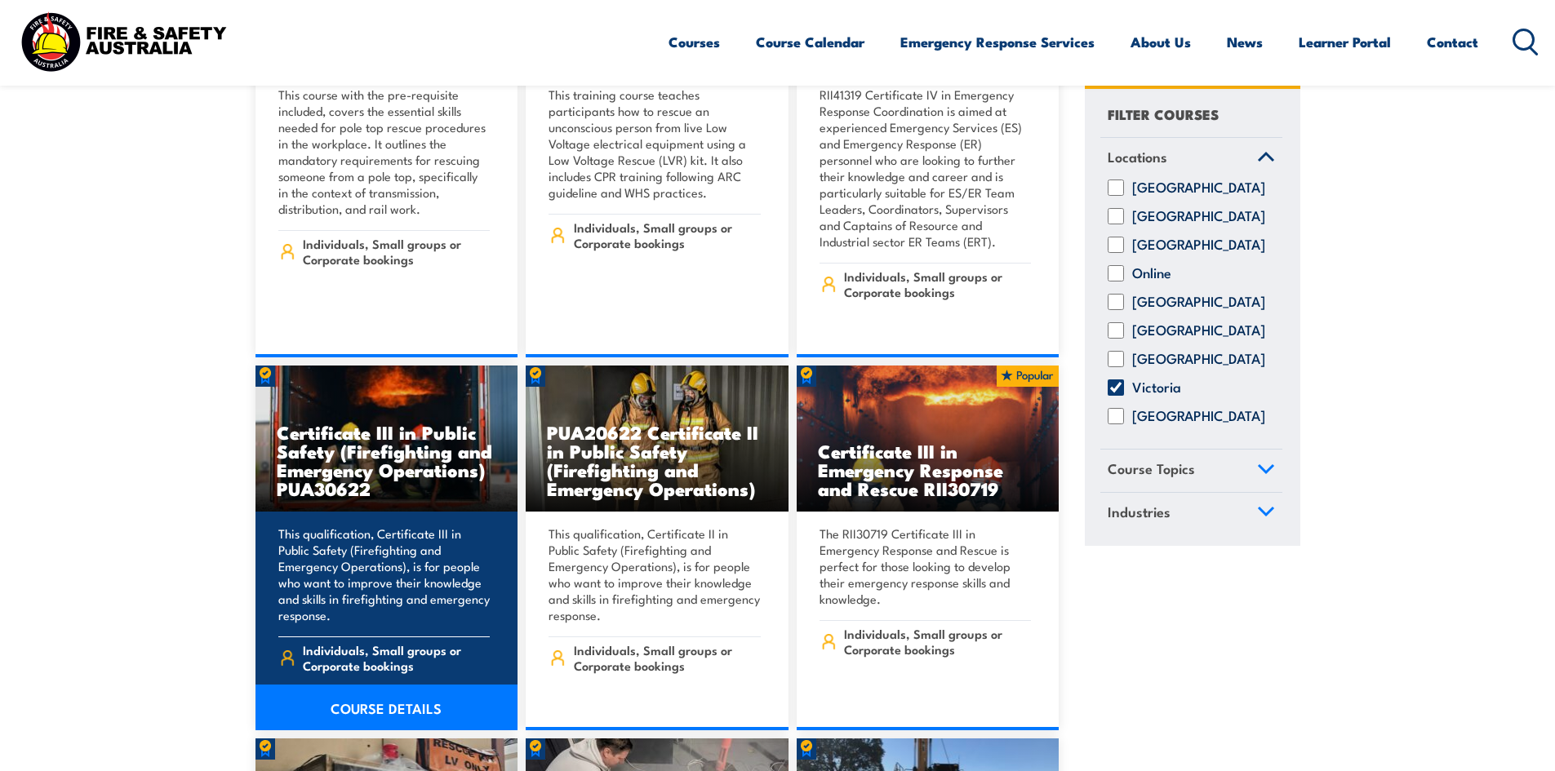
scroll to position [3020, 0]
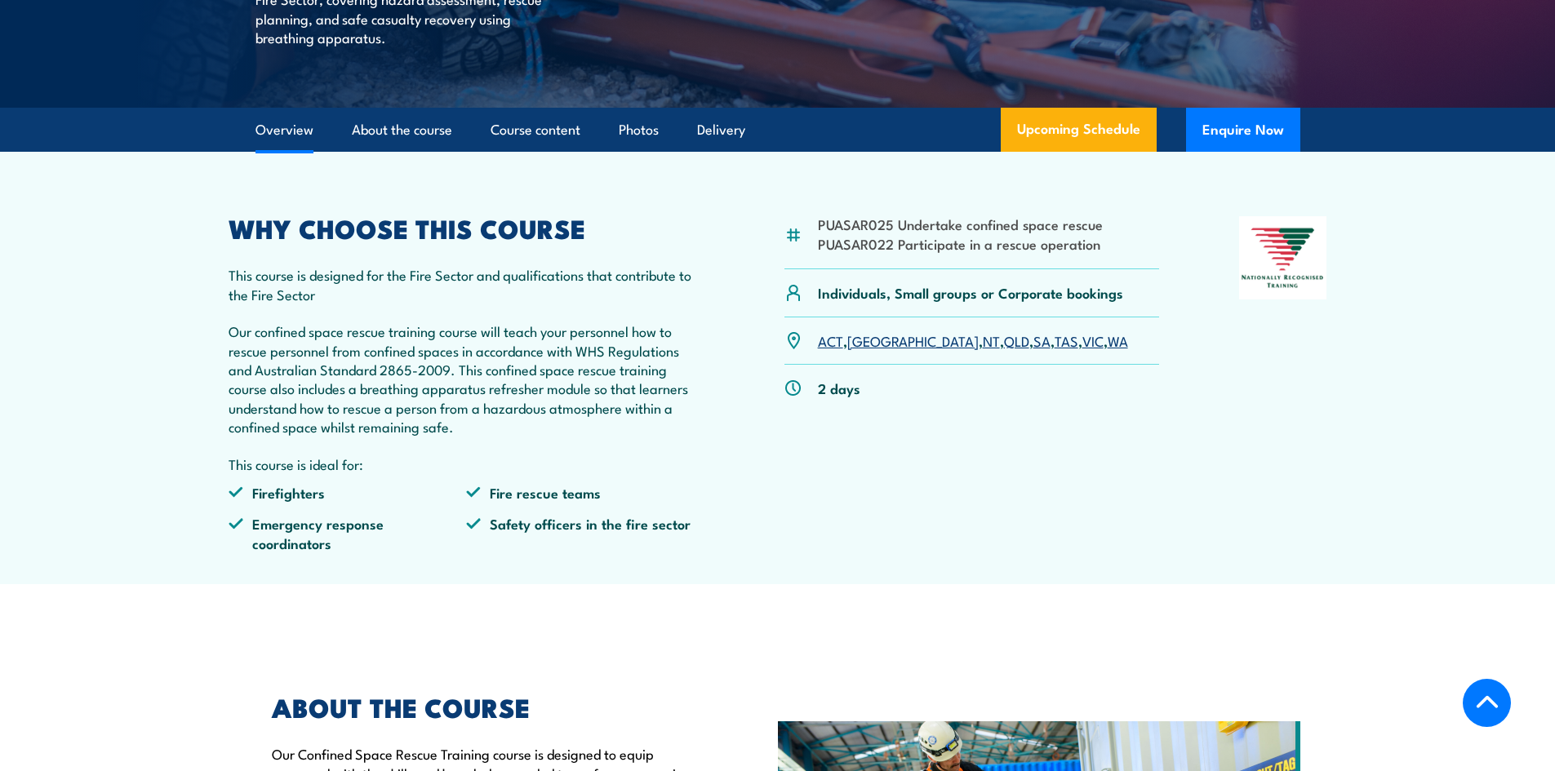
scroll to position [163, 0]
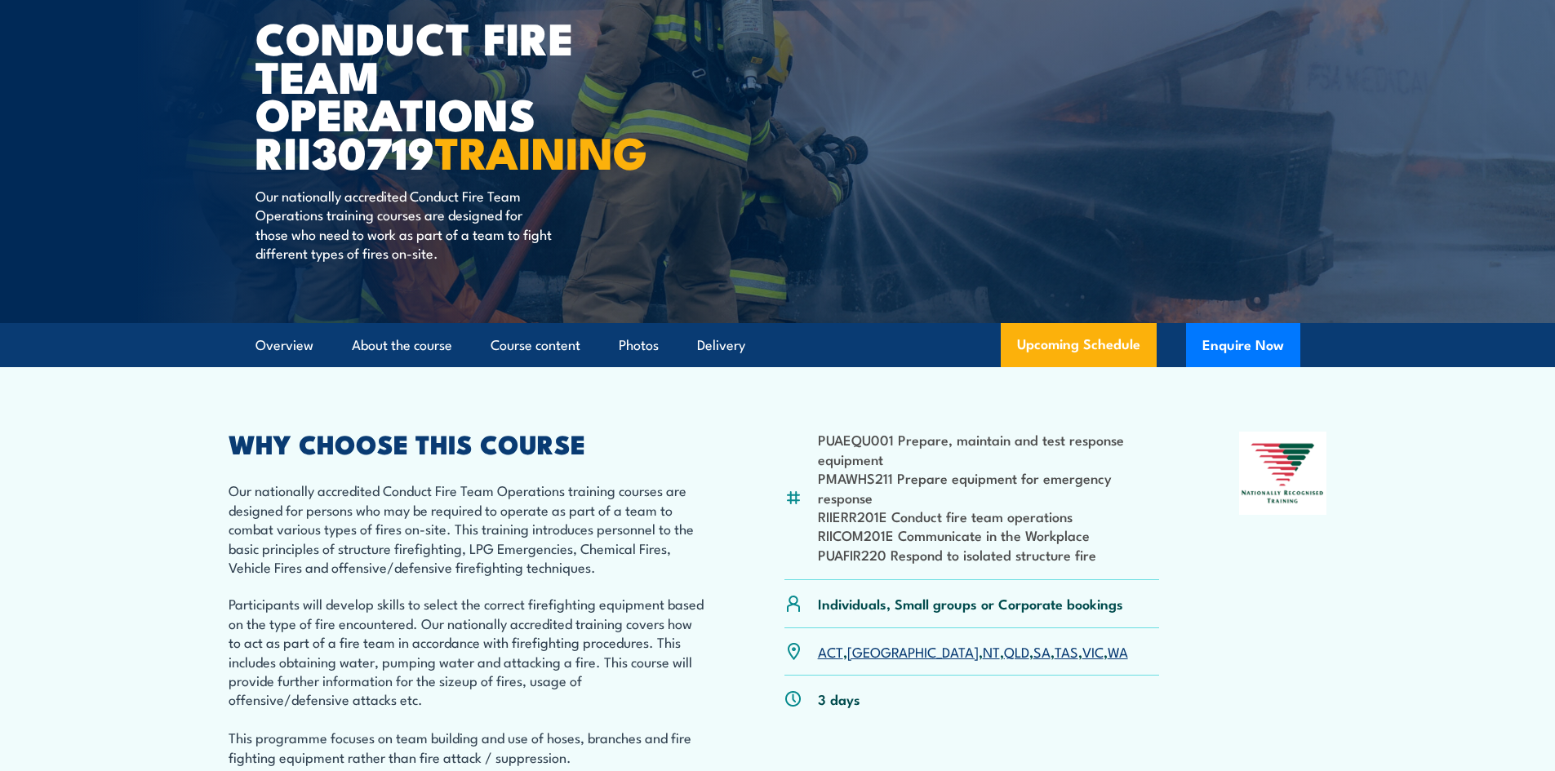
scroll to position [245, 0]
